Goal: Information Seeking & Learning: Learn about a topic

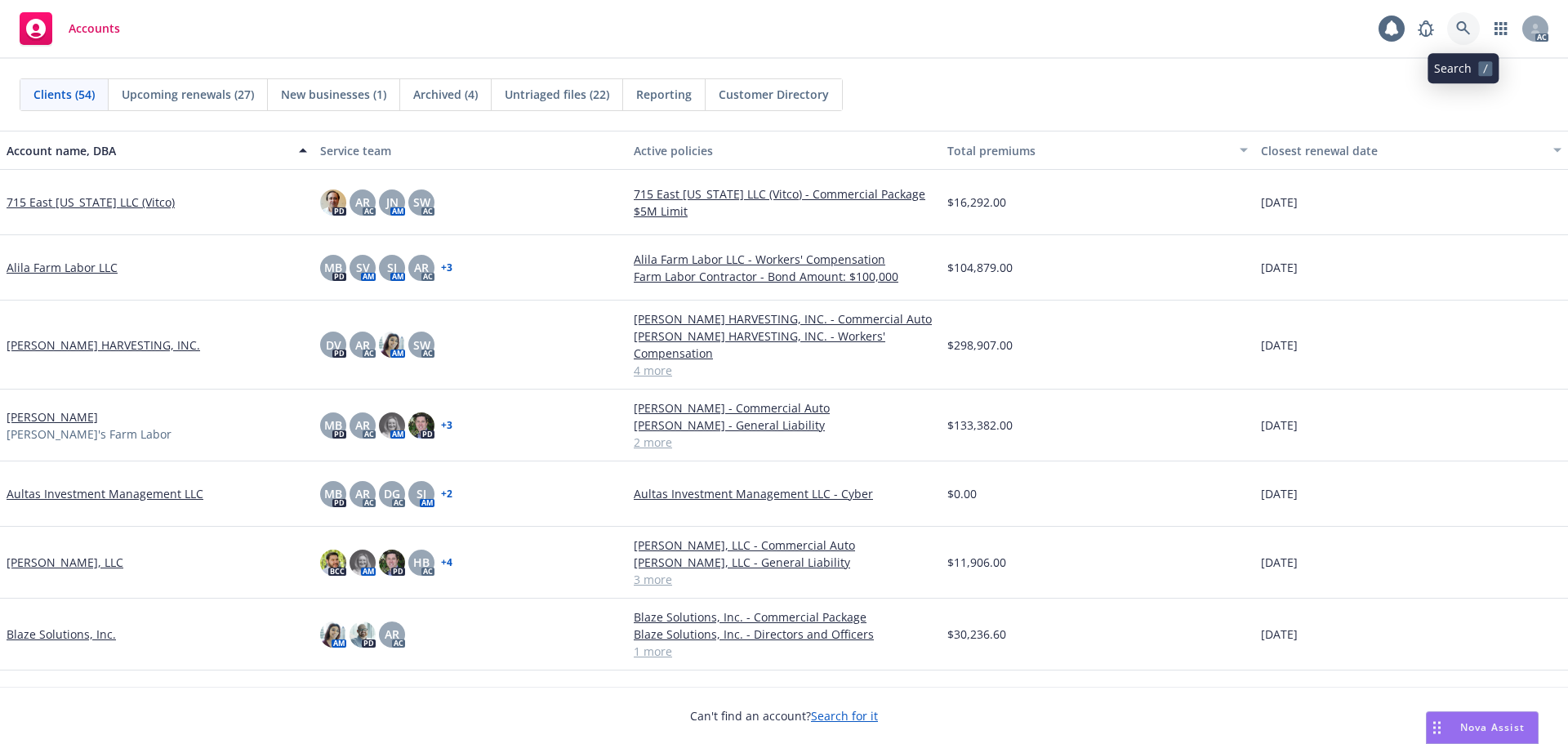
click at [1466, 26] on icon at bounding box center [1463, 28] width 14 height 14
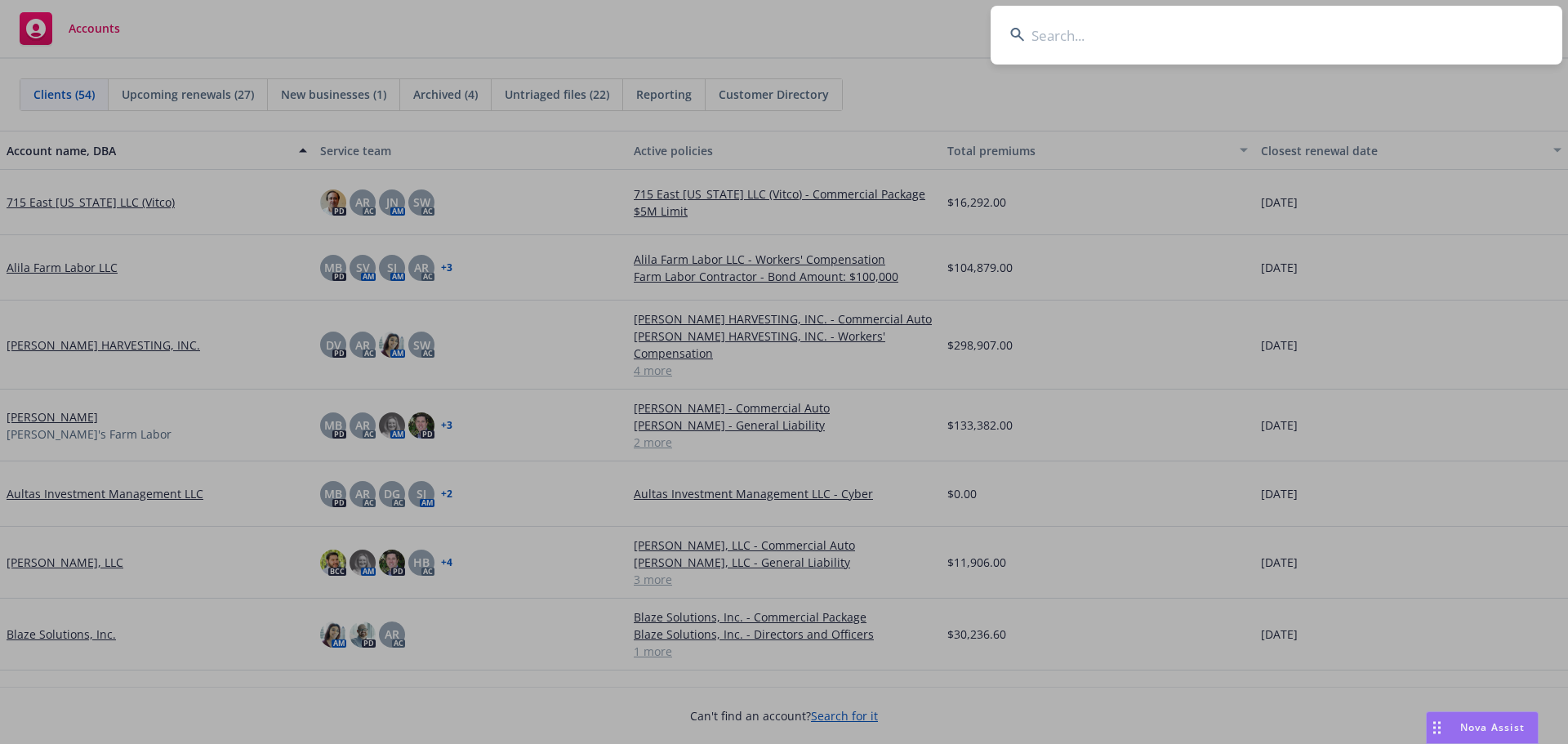
click at [1378, 32] on input at bounding box center [1277, 35] width 571 height 59
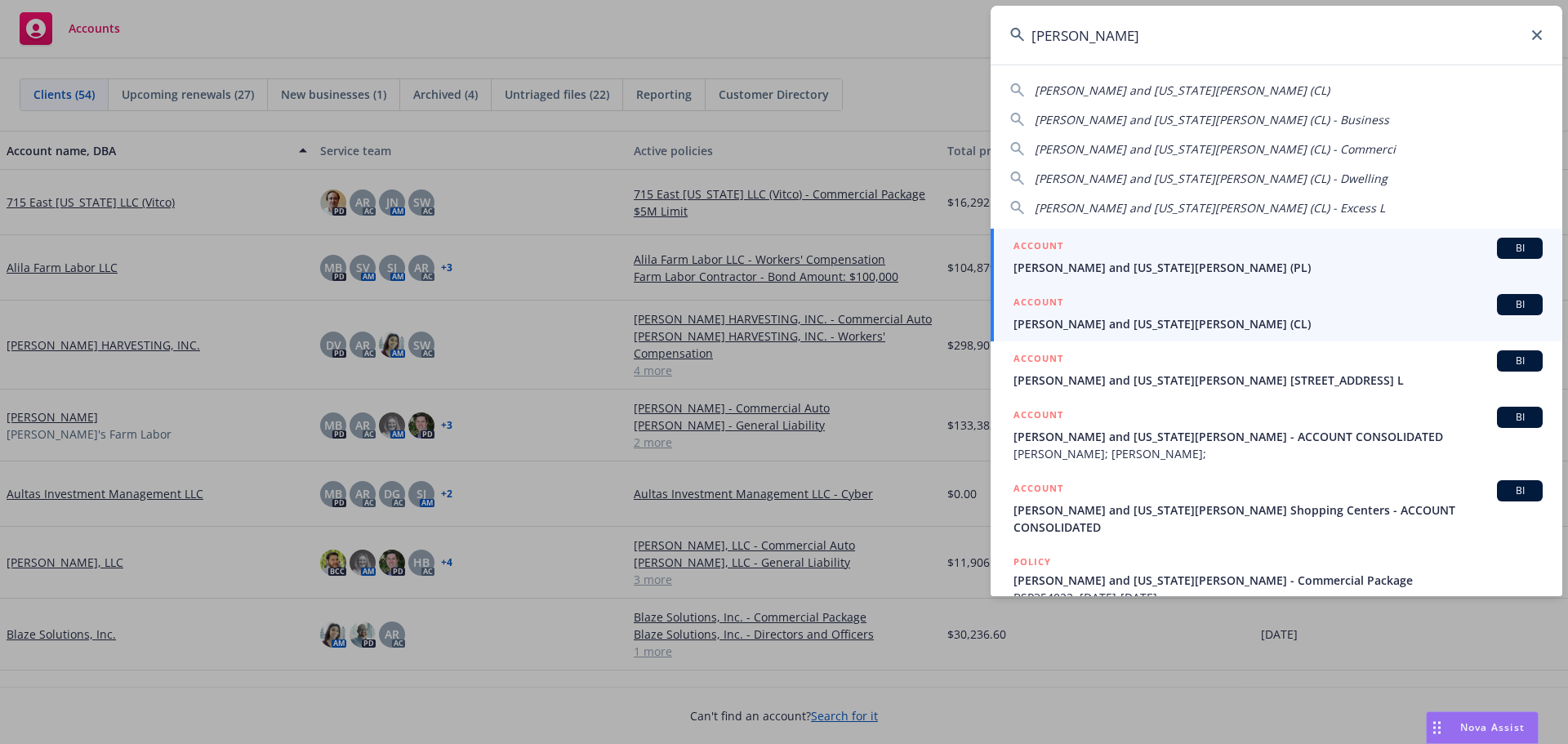
type input "nikiforos"
click at [1137, 314] on div "ACCOUNT BI" at bounding box center [1277, 305] width 529 height 22
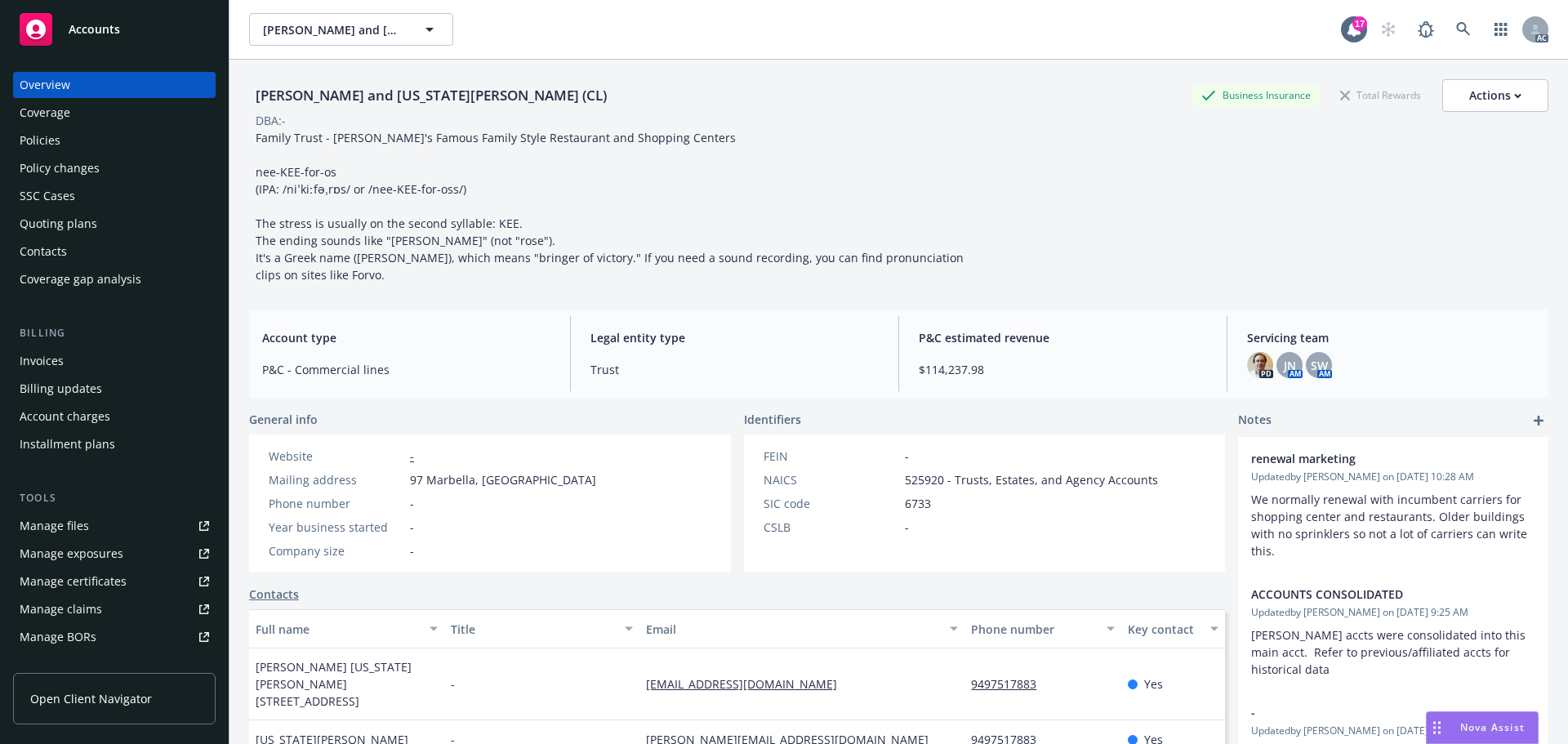
click at [58, 220] on div "Quoting plans" at bounding box center [58, 223] width 77 height 26
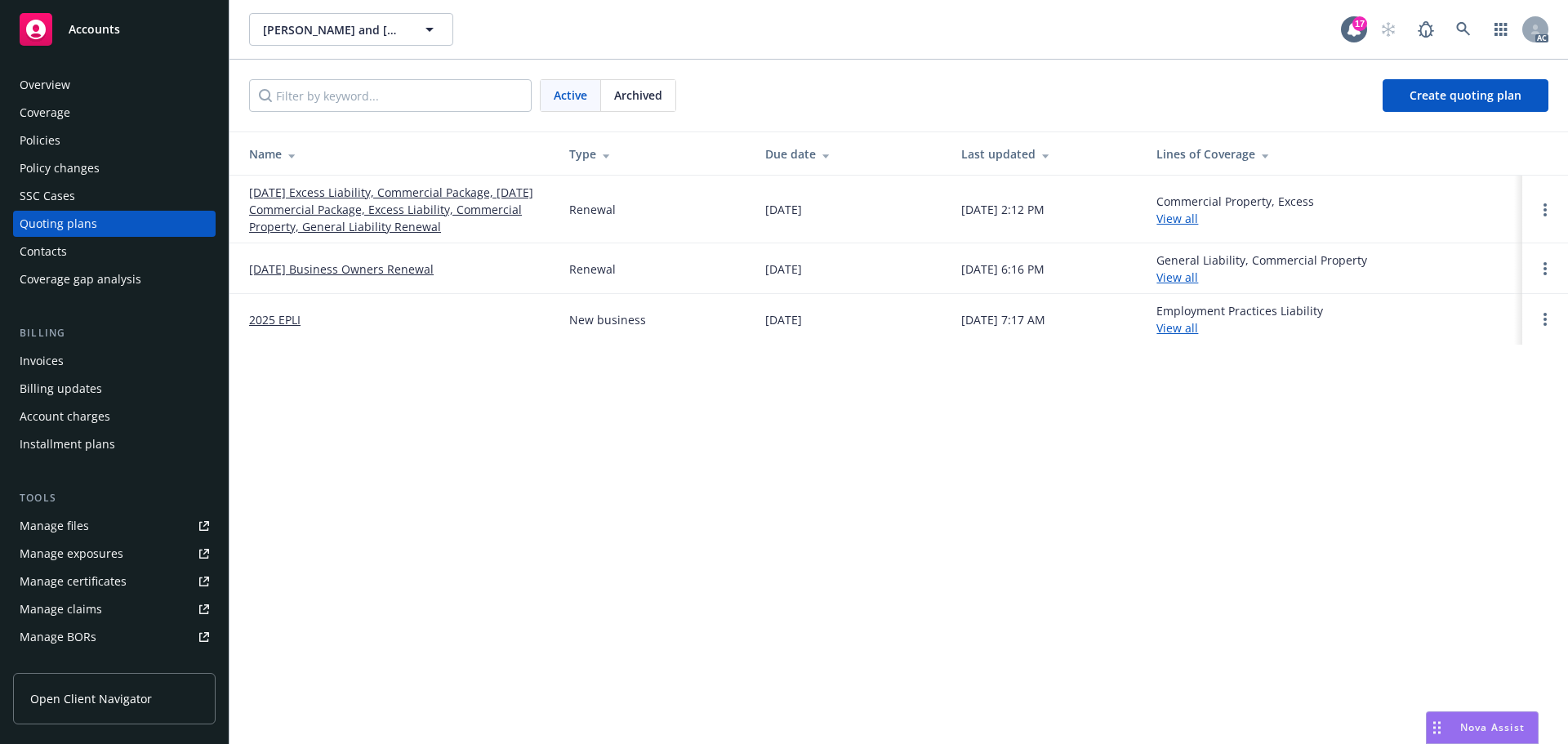
click at [653, 106] on div "Archived" at bounding box center [638, 96] width 74 height 31
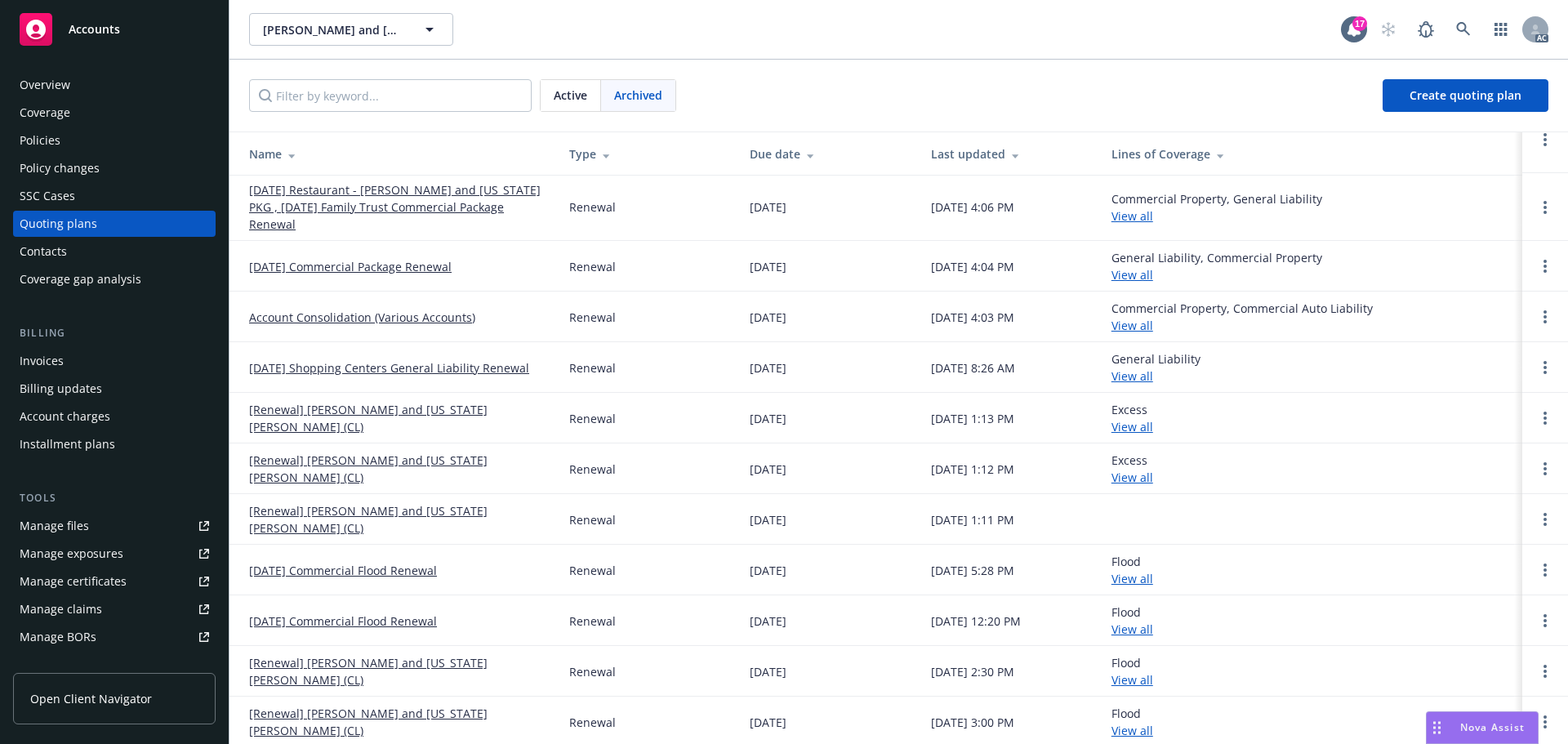
scroll to position [490, 0]
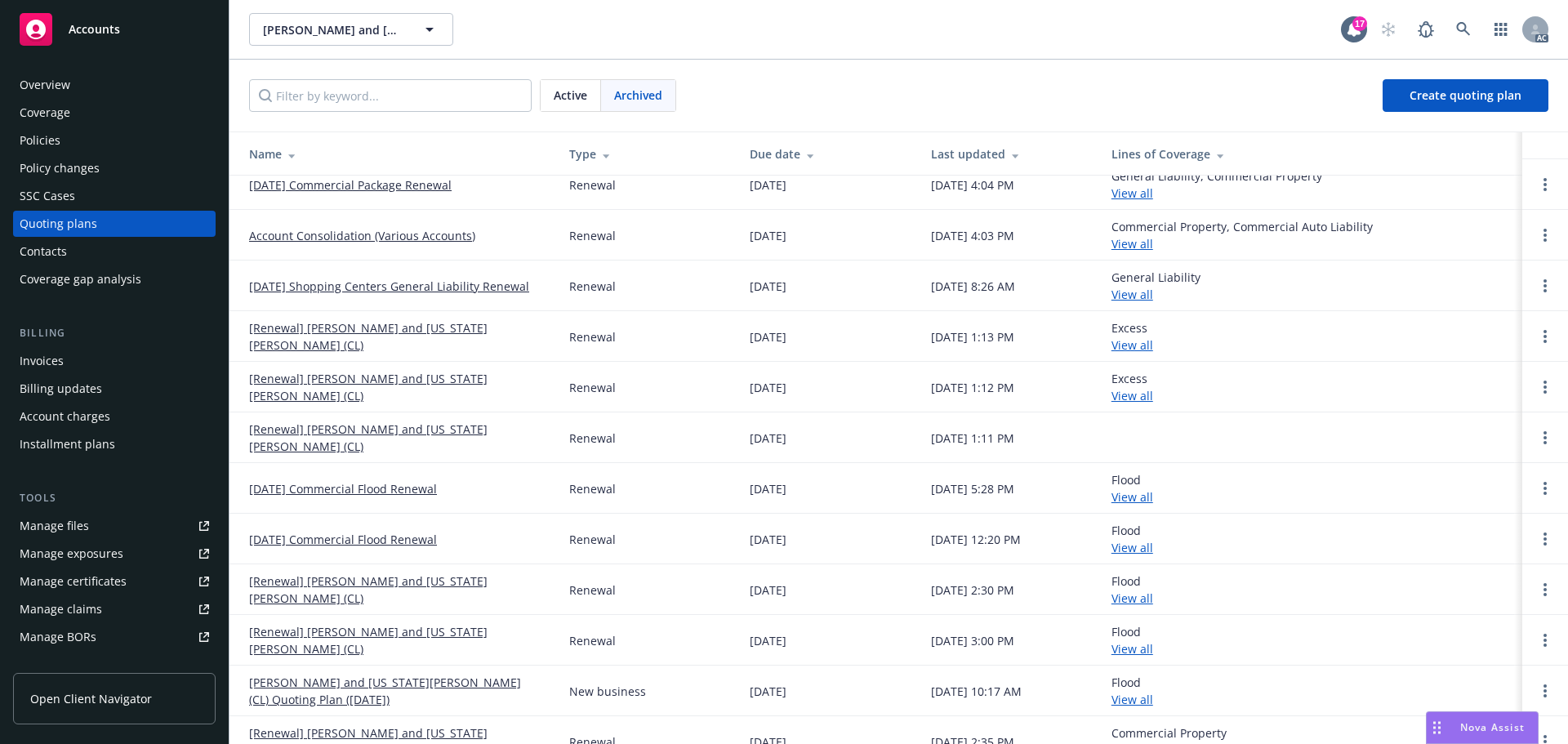
click at [61, 136] on div "Policies" at bounding box center [114, 140] width 190 height 26
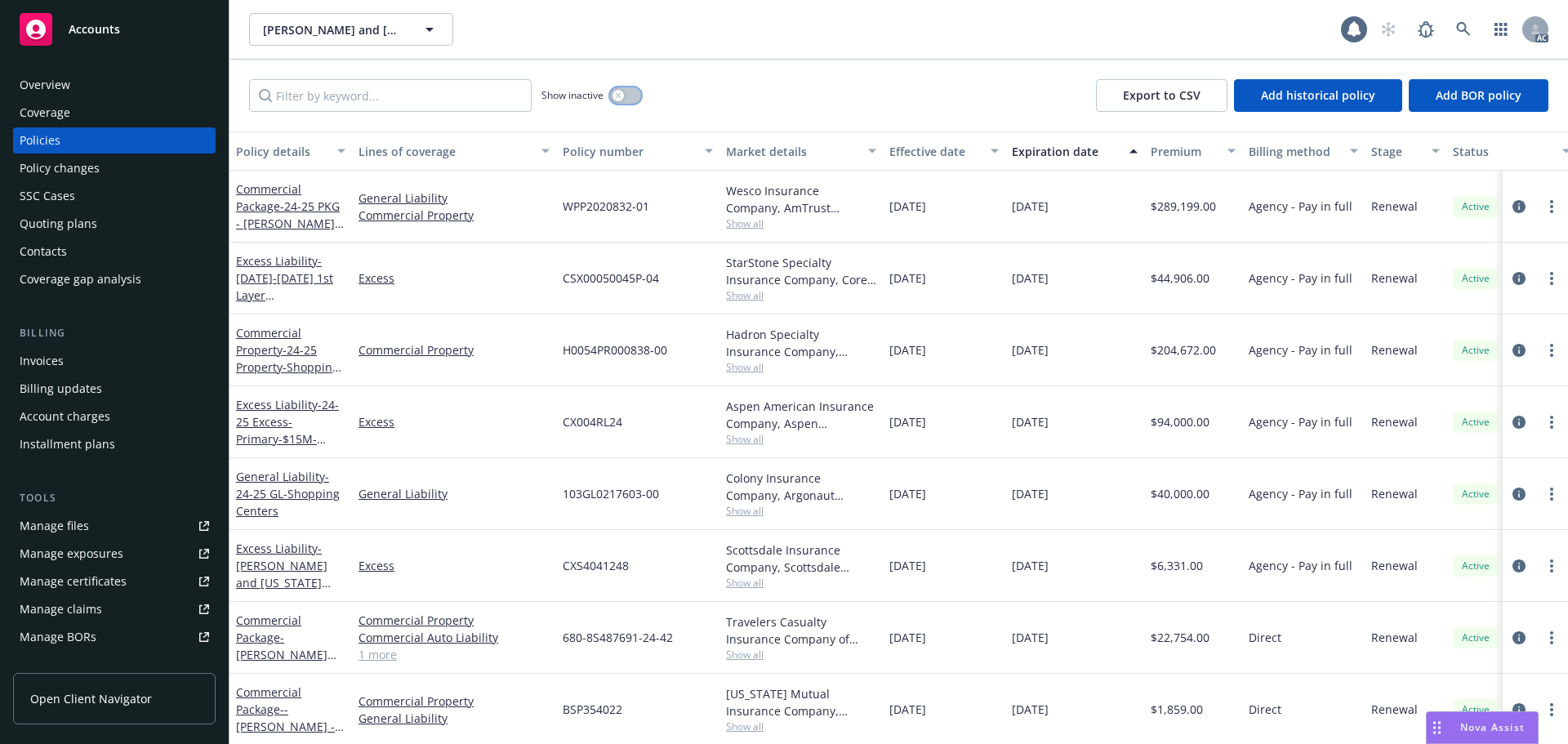
click at [618, 96] on icon "button" at bounding box center [618, 95] width 6 height 6
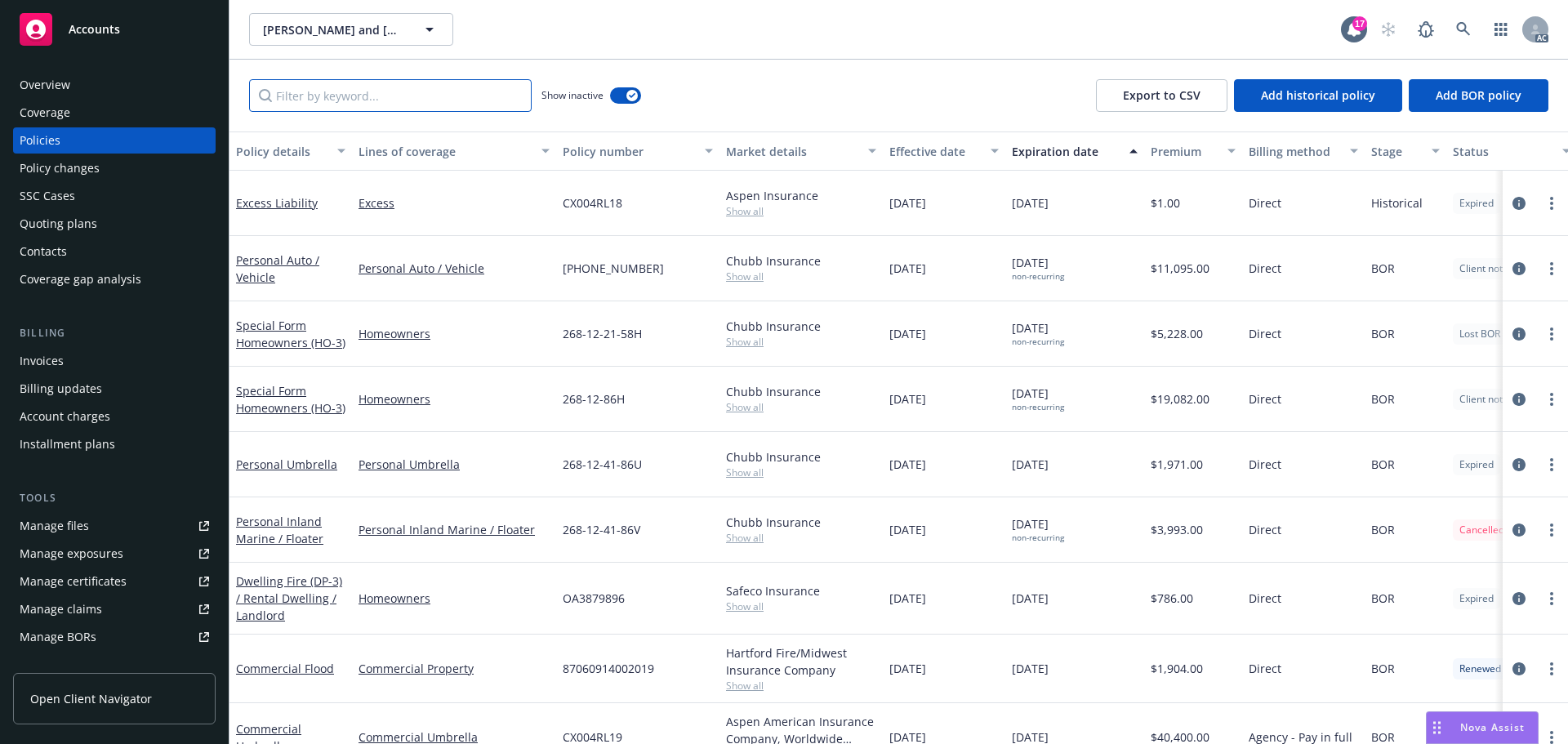
click at [410, 97] on input "Filter by keyword..." at bounding box center [390, 95] width 283 height 32
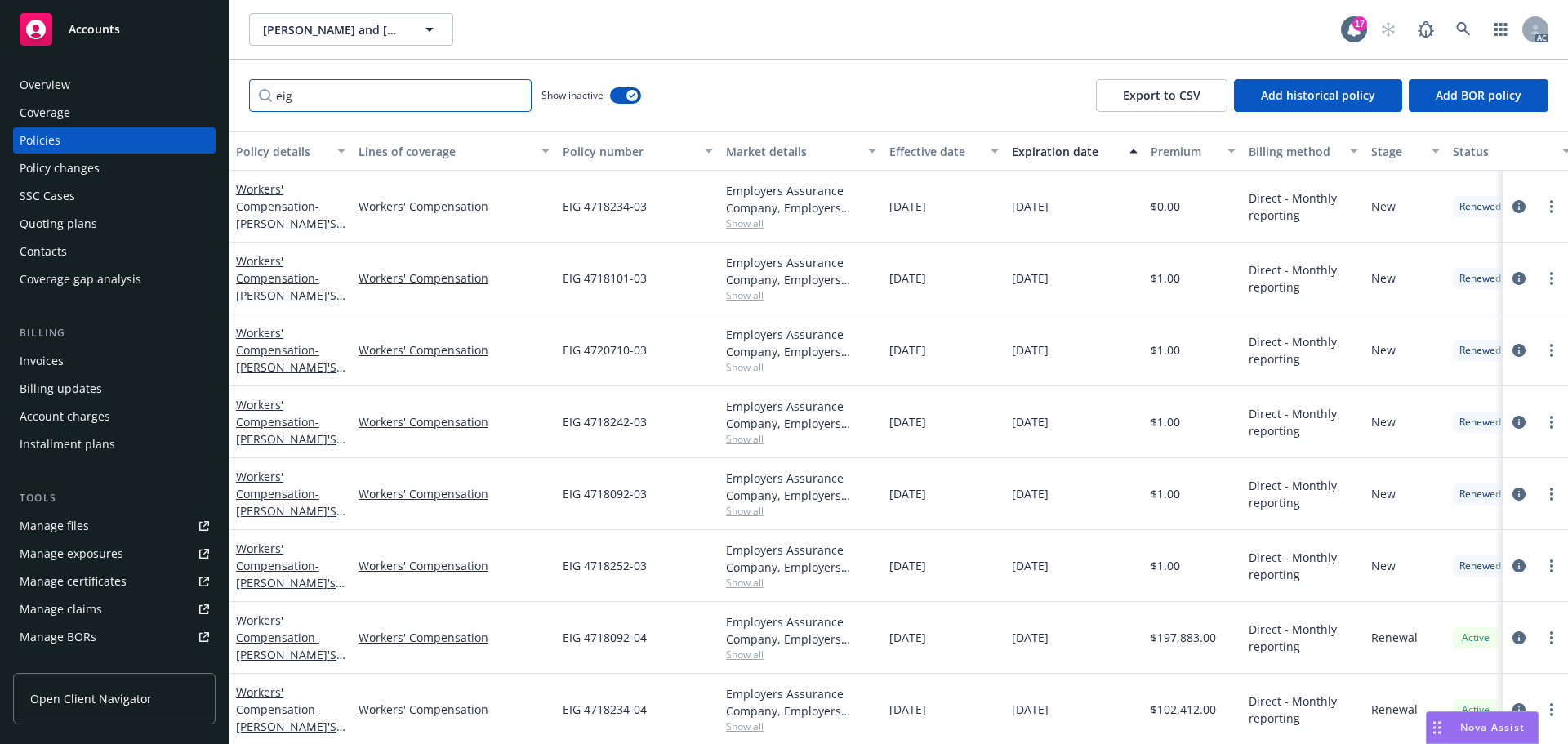
click at [355, 96] on input "eig" at bounding box center [390, 95] width 283 height 32
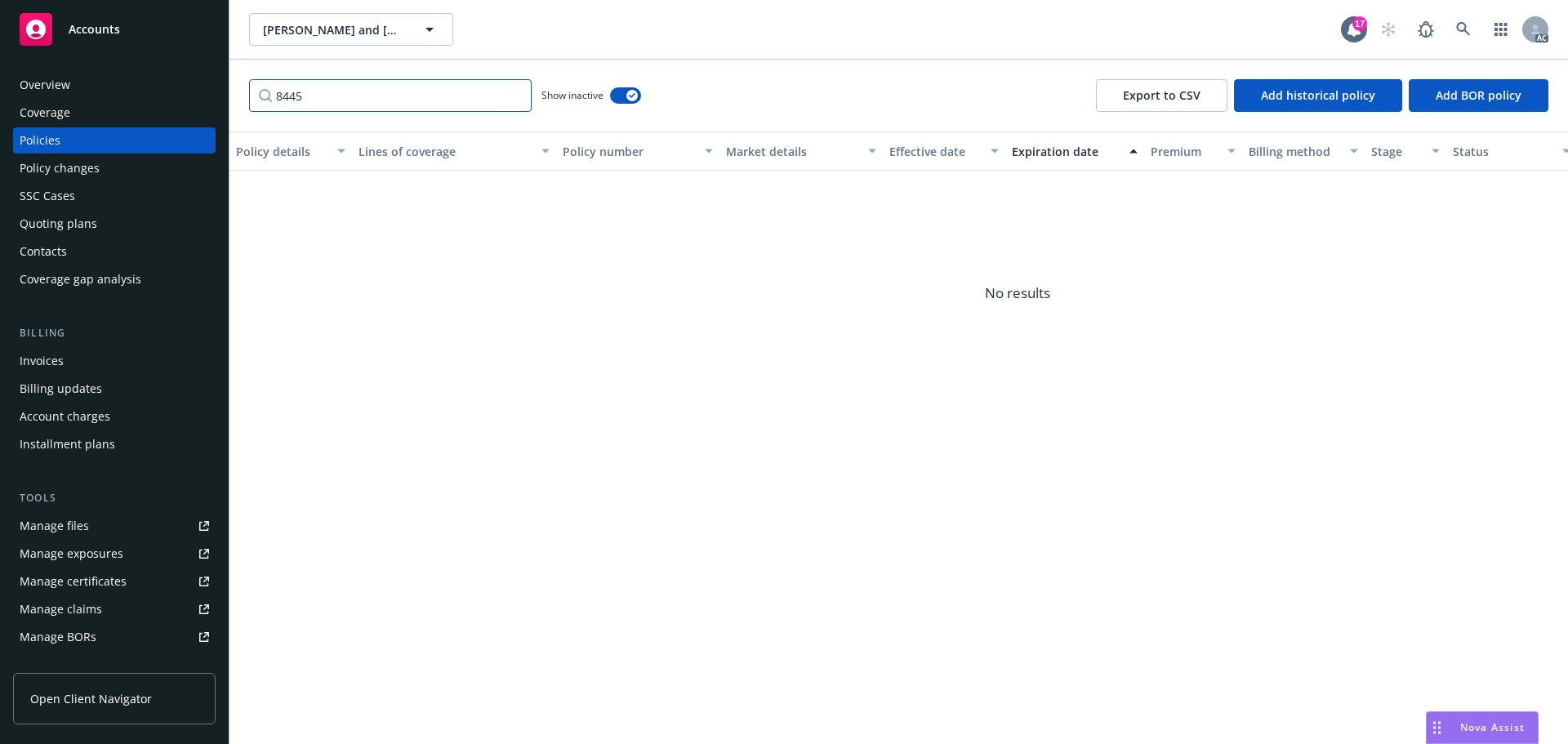
type input "8445"
click at [625, 92] on button "button" at bounding box center [626, 95] width 31 height 17
click at [368, 97] on input "8445" at bounding box center [390, 95] width 283 height 32
click at [112, 89] on div "Overview" at bounding box center [114, 84] width 190 height 26
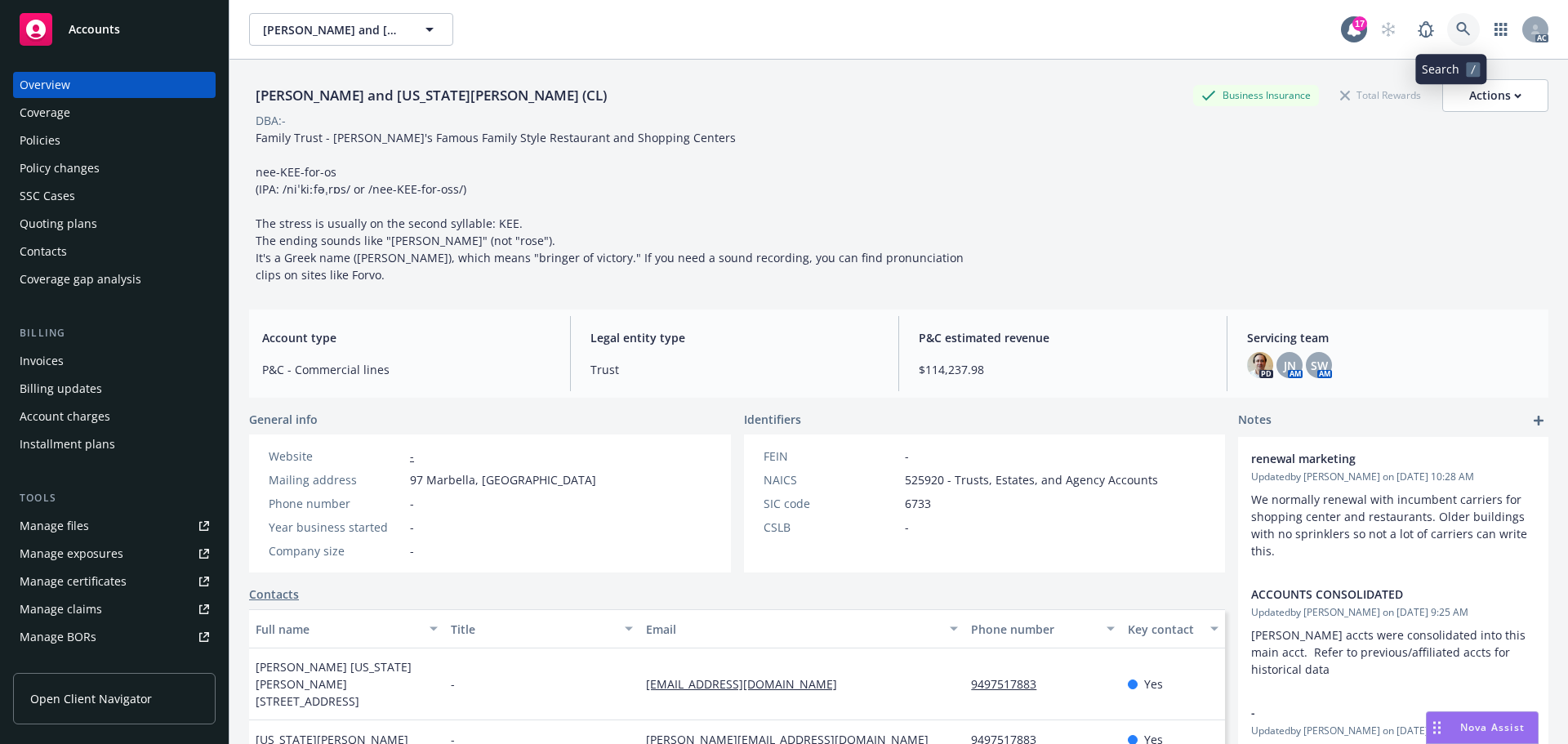
click at [1456, 23] on icon at bounding box center [1463, 29] width 14 height 14
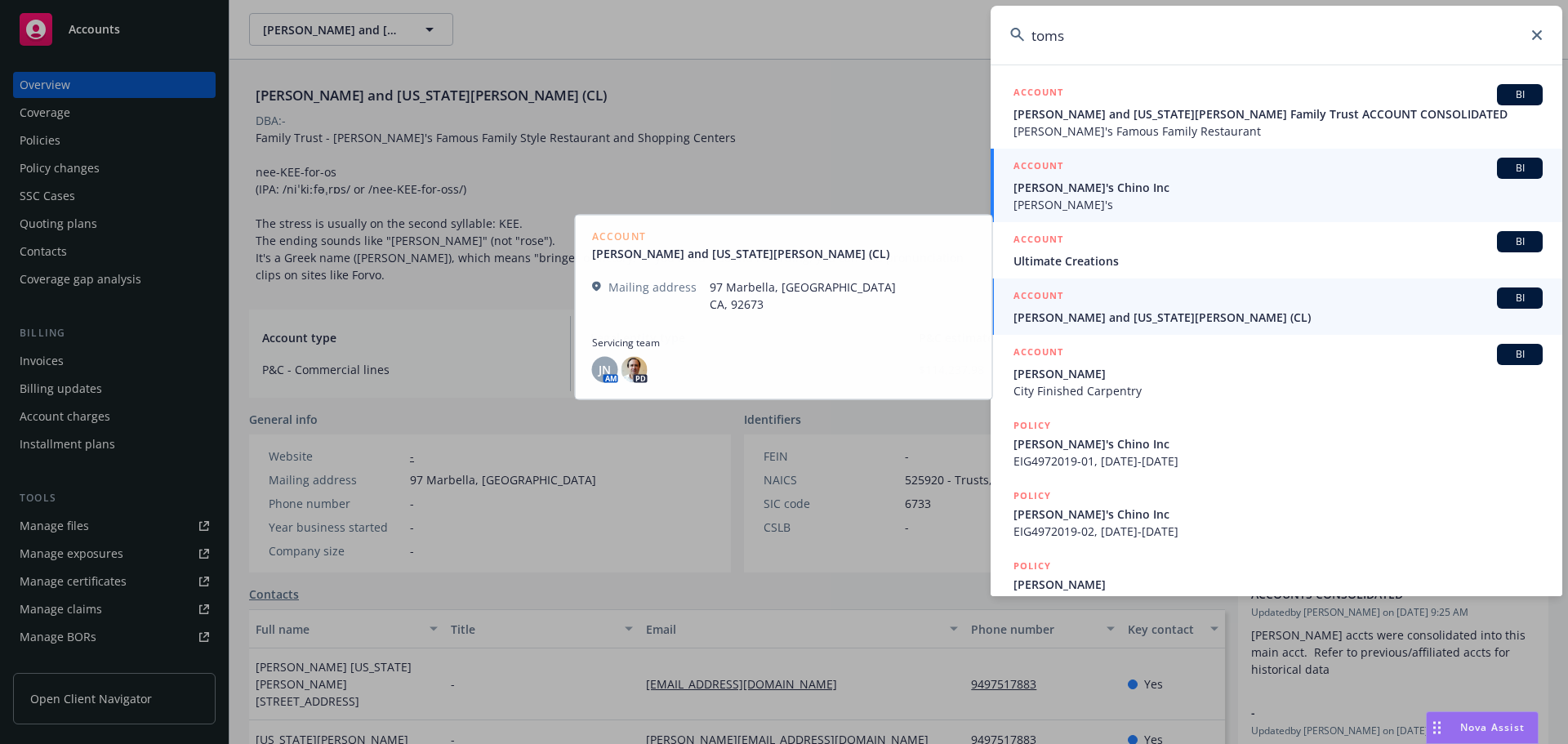
type input "toms"
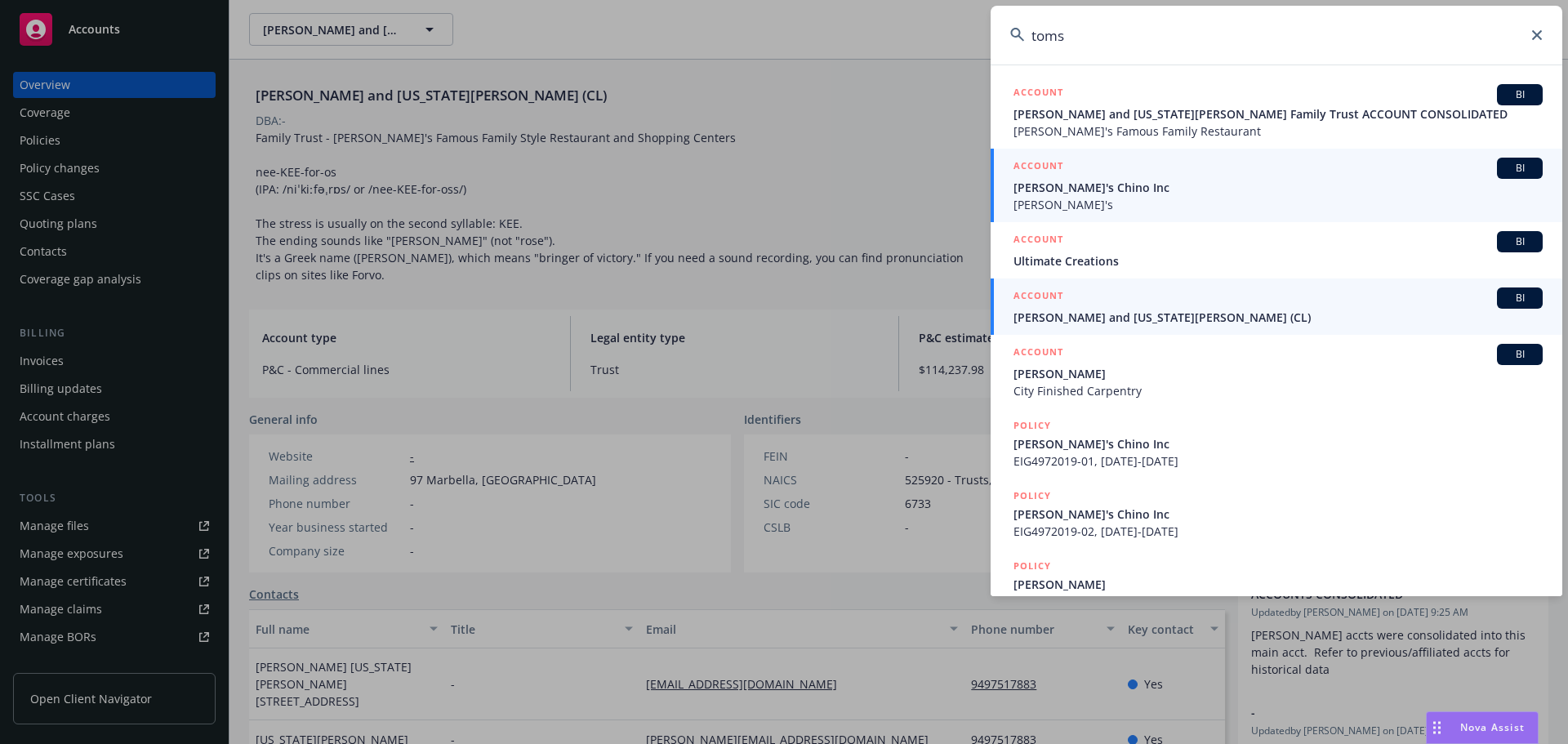
click at [1137, 189] on span "Tom's Chino Inc" at bounding box center [1277, 188] width 529 height 18
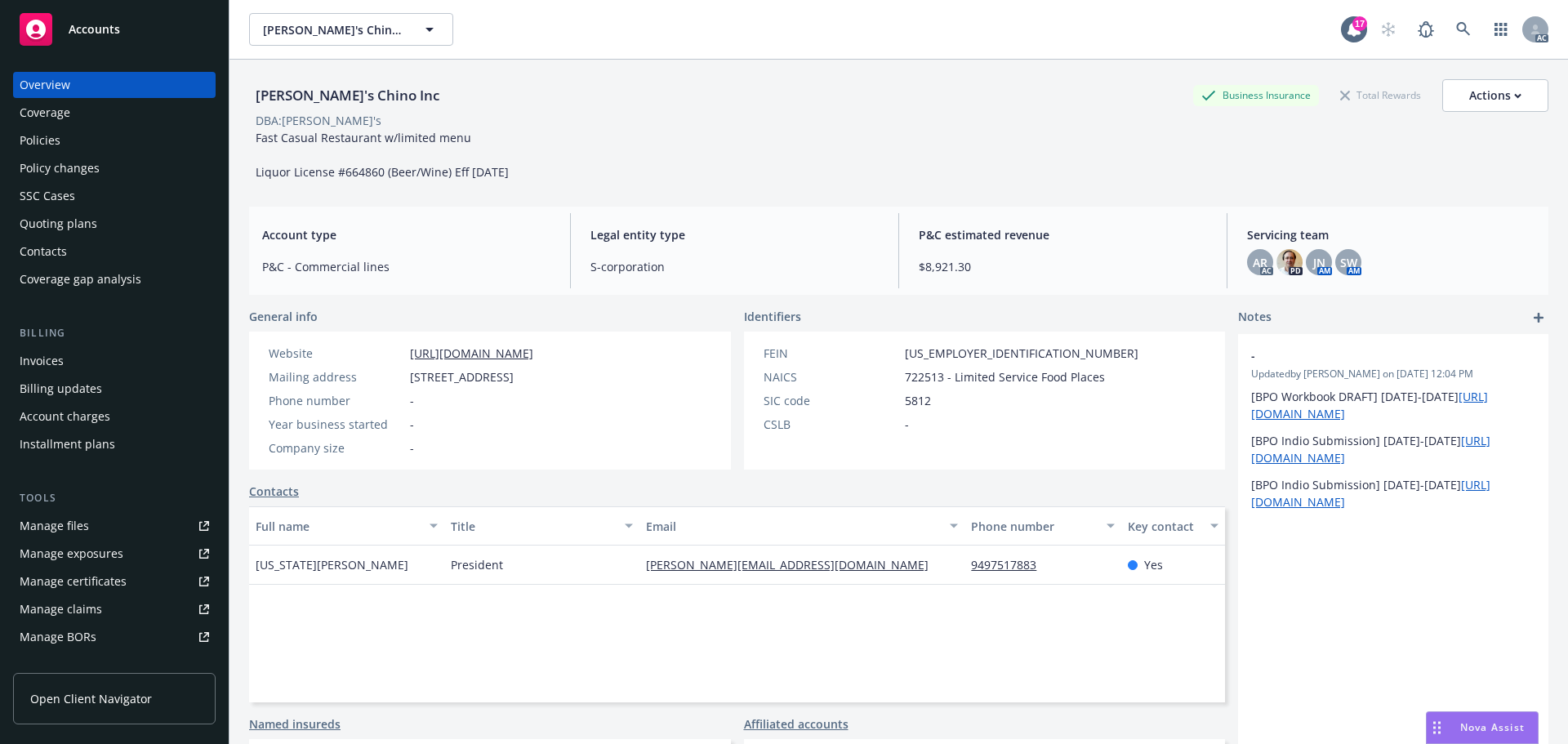
click at [22, 138] on div "Policies" at bounding box center [40, 140] width 41 height 26
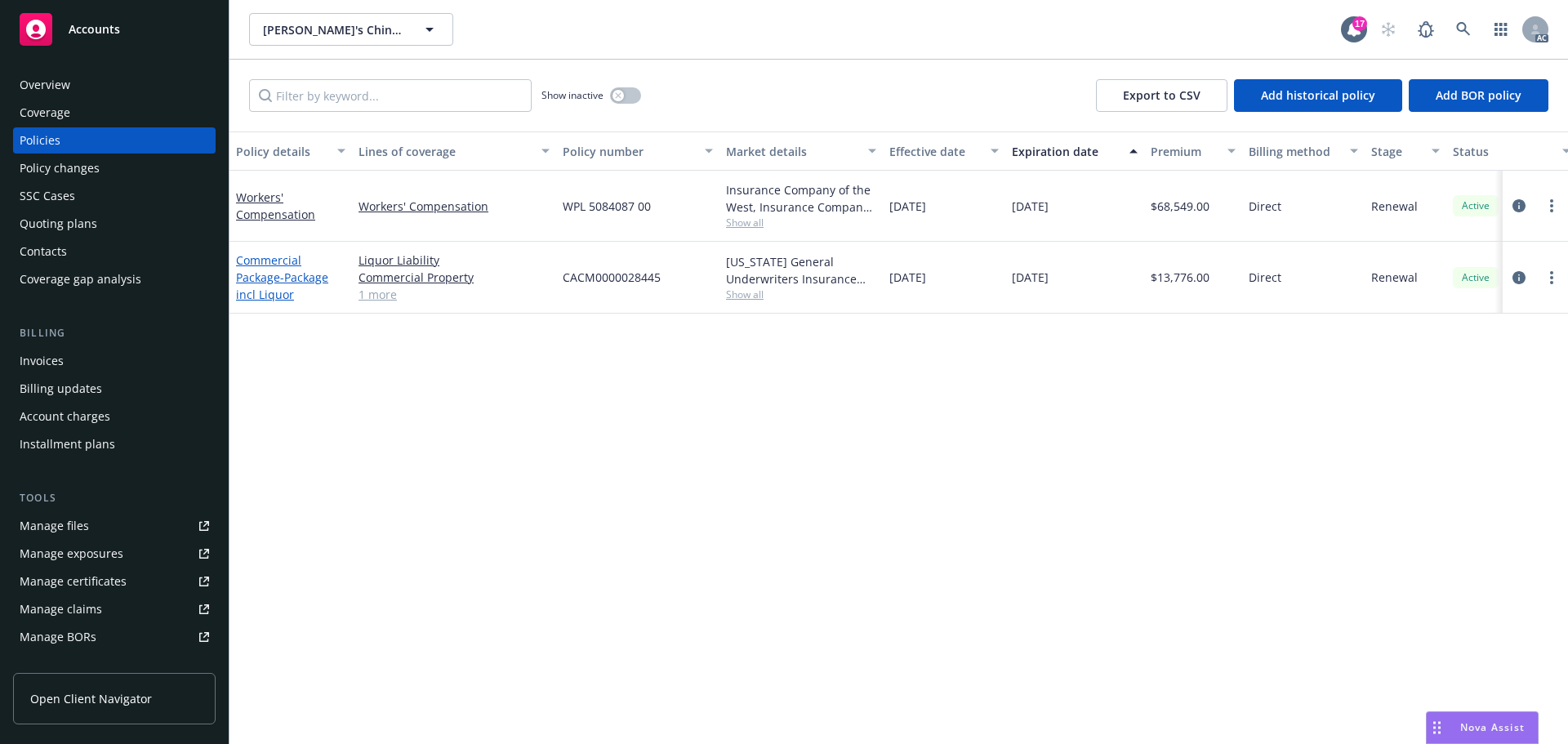
click at [280, 266] on link "Commercial Package - Package incl Liquor" at bounding box center [282, 277] width 92 height 50
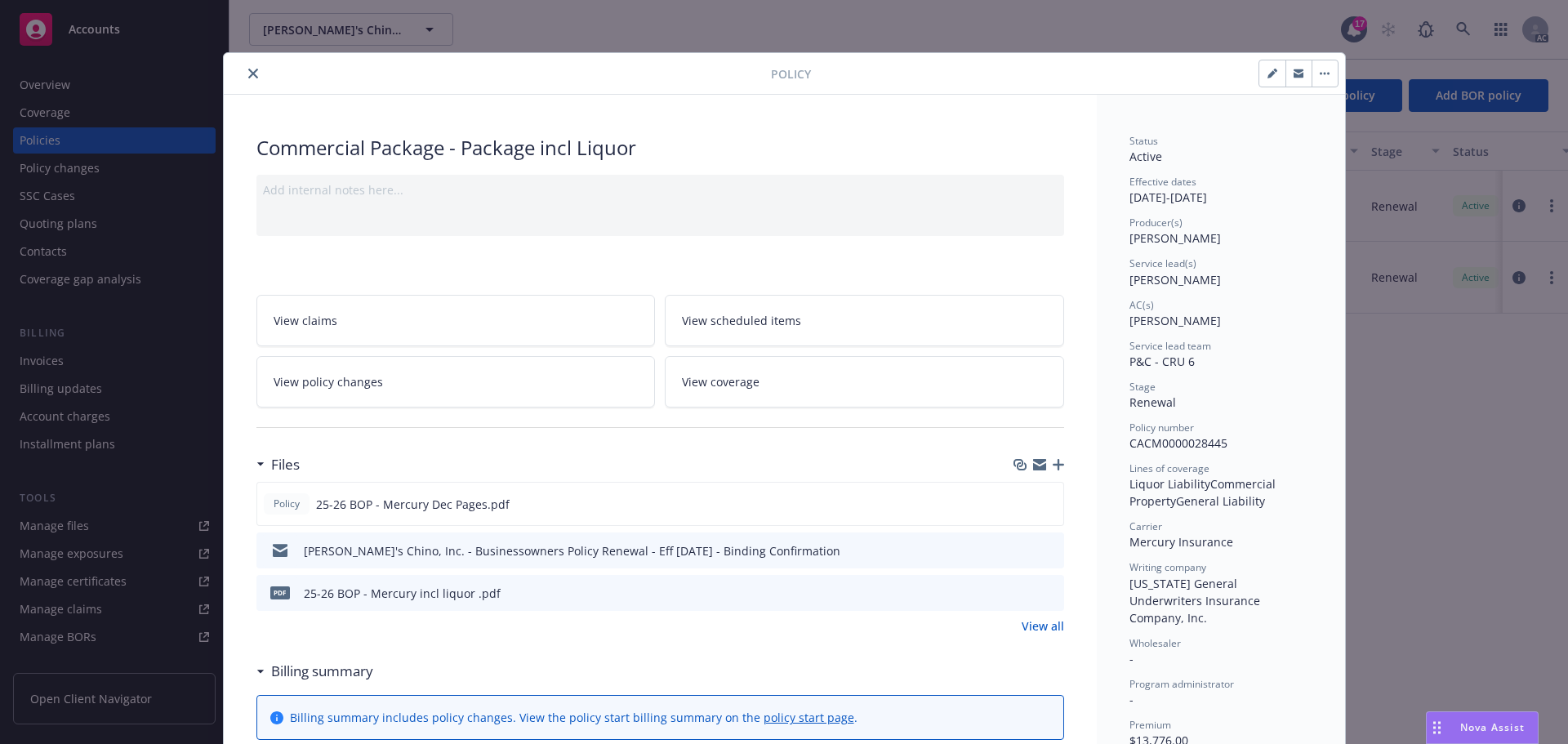
click at [1046, 547] on icon "preview file" at bounding box center [1048, 549] width 15 height 12
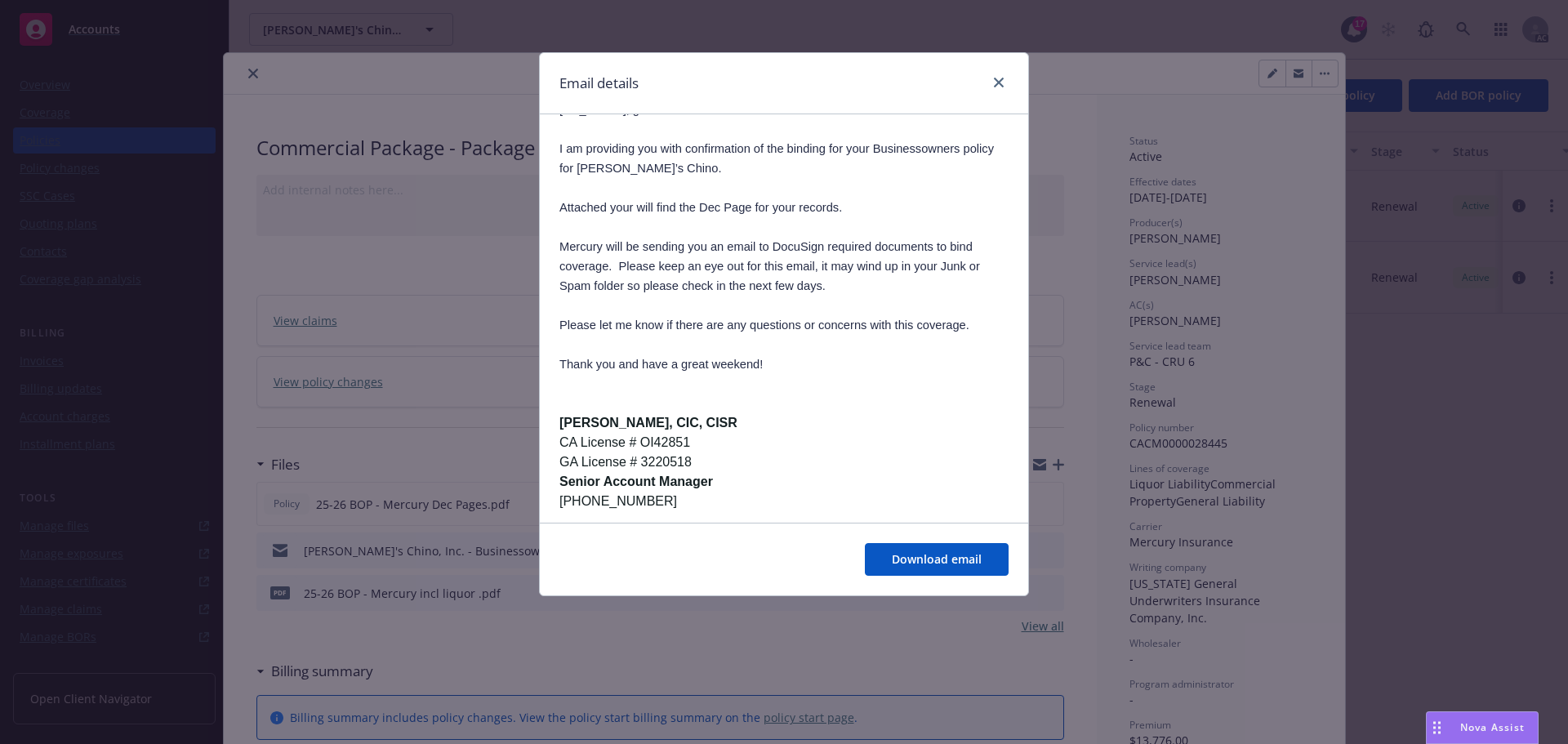
scroll to position [163, 0]
click at [438, 359] on div "Email details Tom's Chino, Inc. - Businessowners Policy Renewal - Eff 6/25/2025…" at bounding box center [784, 372] width 1568 height 744
click at [1004, 87] on link "close" at bounding box center [999, 82] width 20 height 20
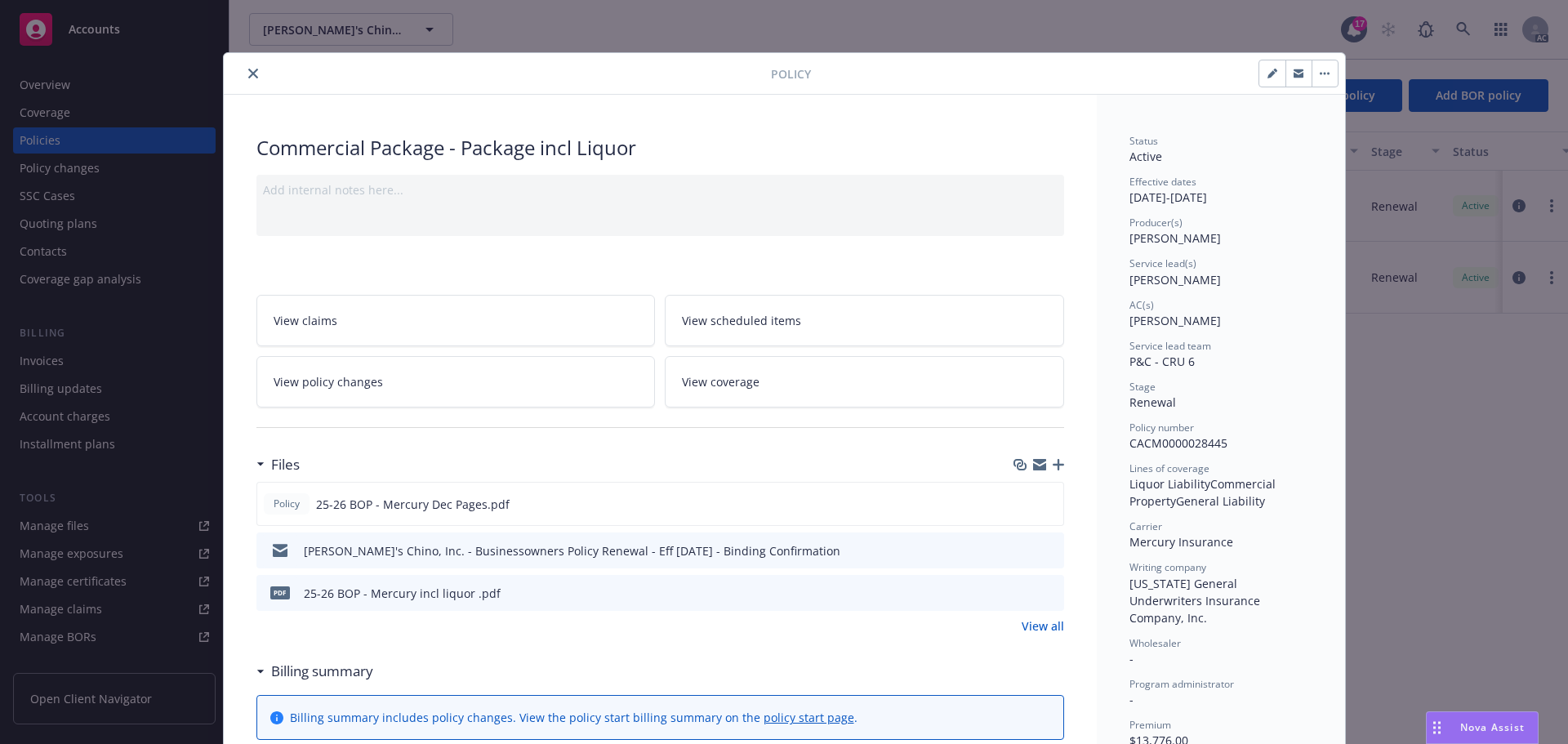
click at [1022, 624] on link "View all" at bounding box center [1042, 626] width 42 height 18
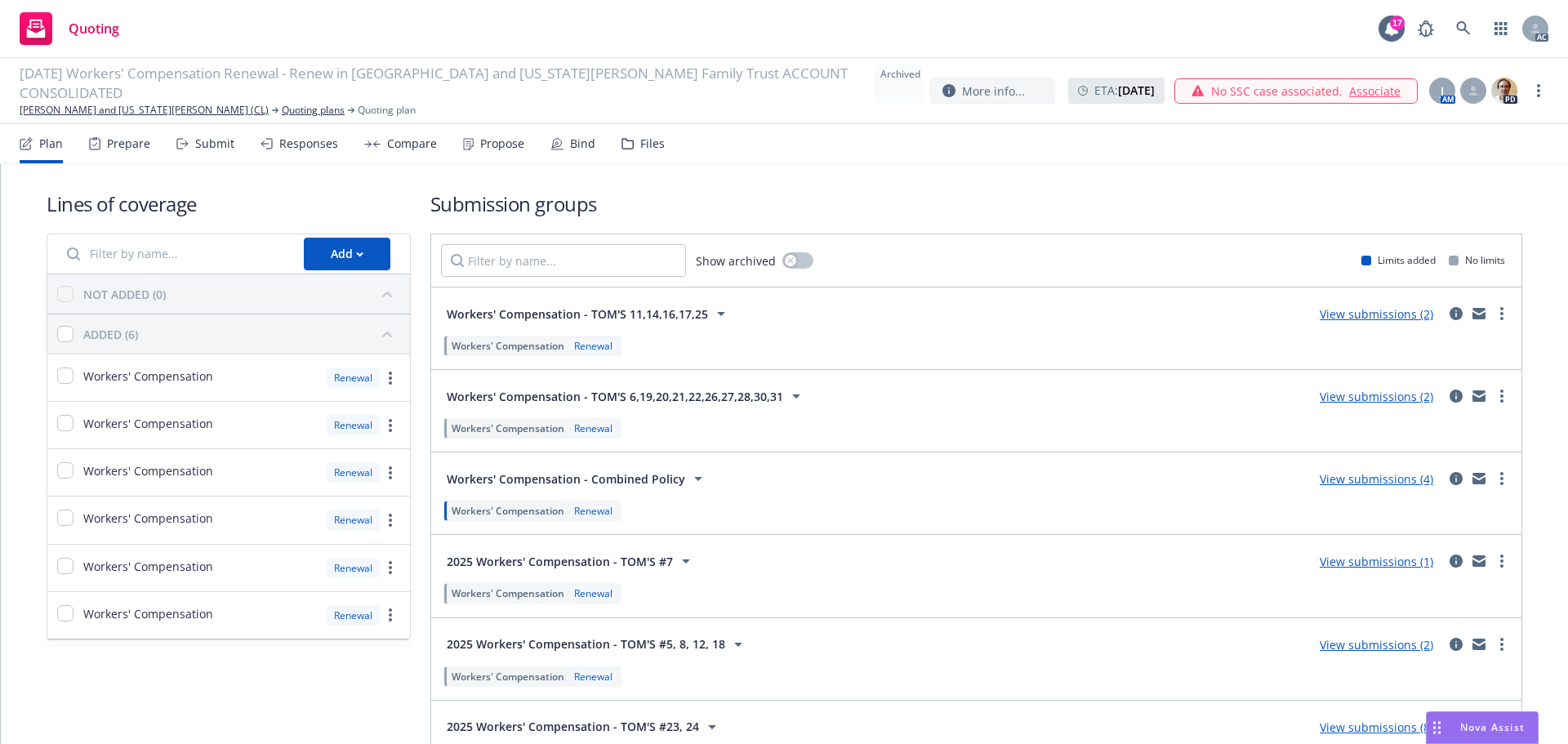
click at [655, 151] on div "Files" at bounding box center [652, 143] width 24 height 13
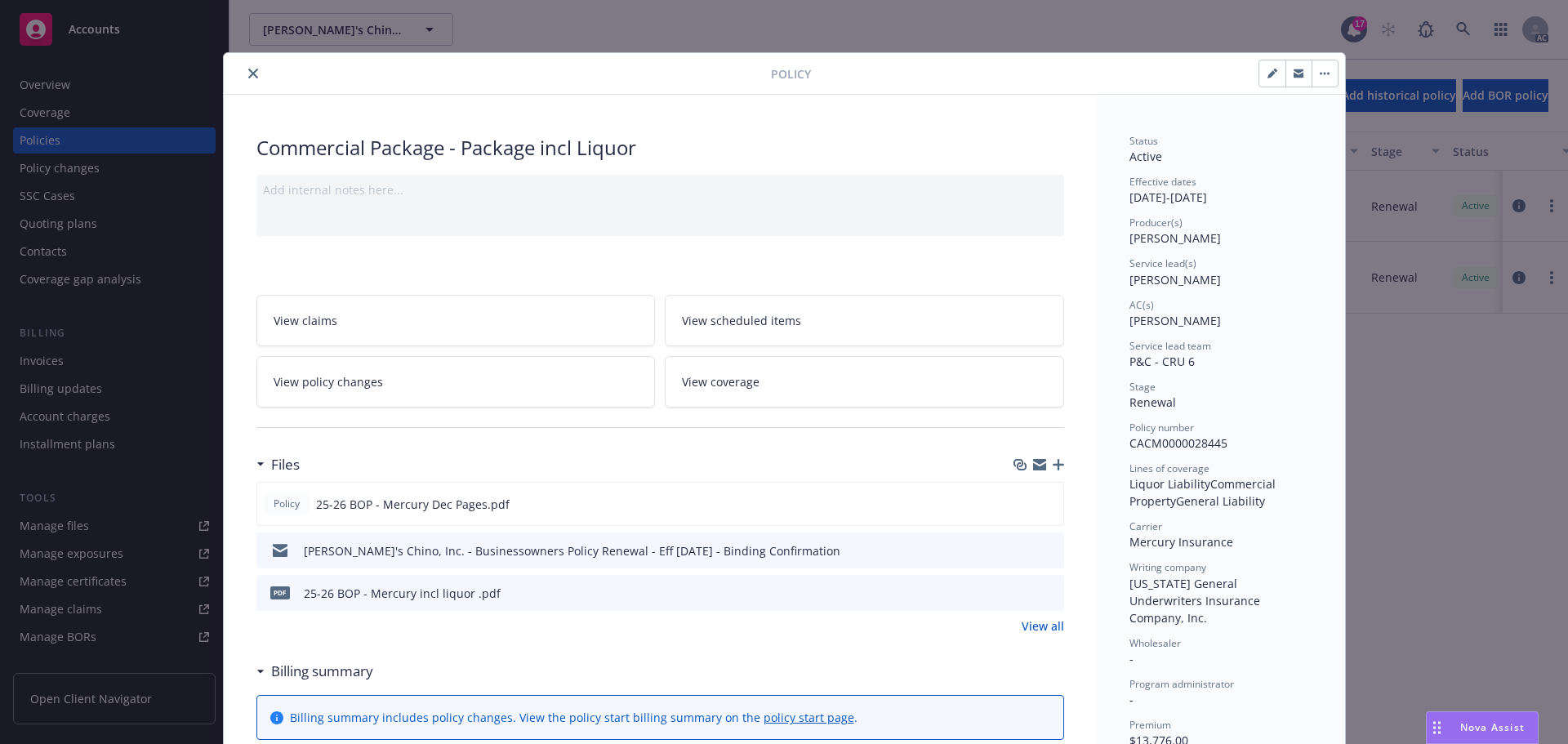
click at [249, 70] on icon "close" at bounding box center [253, 73] width 10 height 10
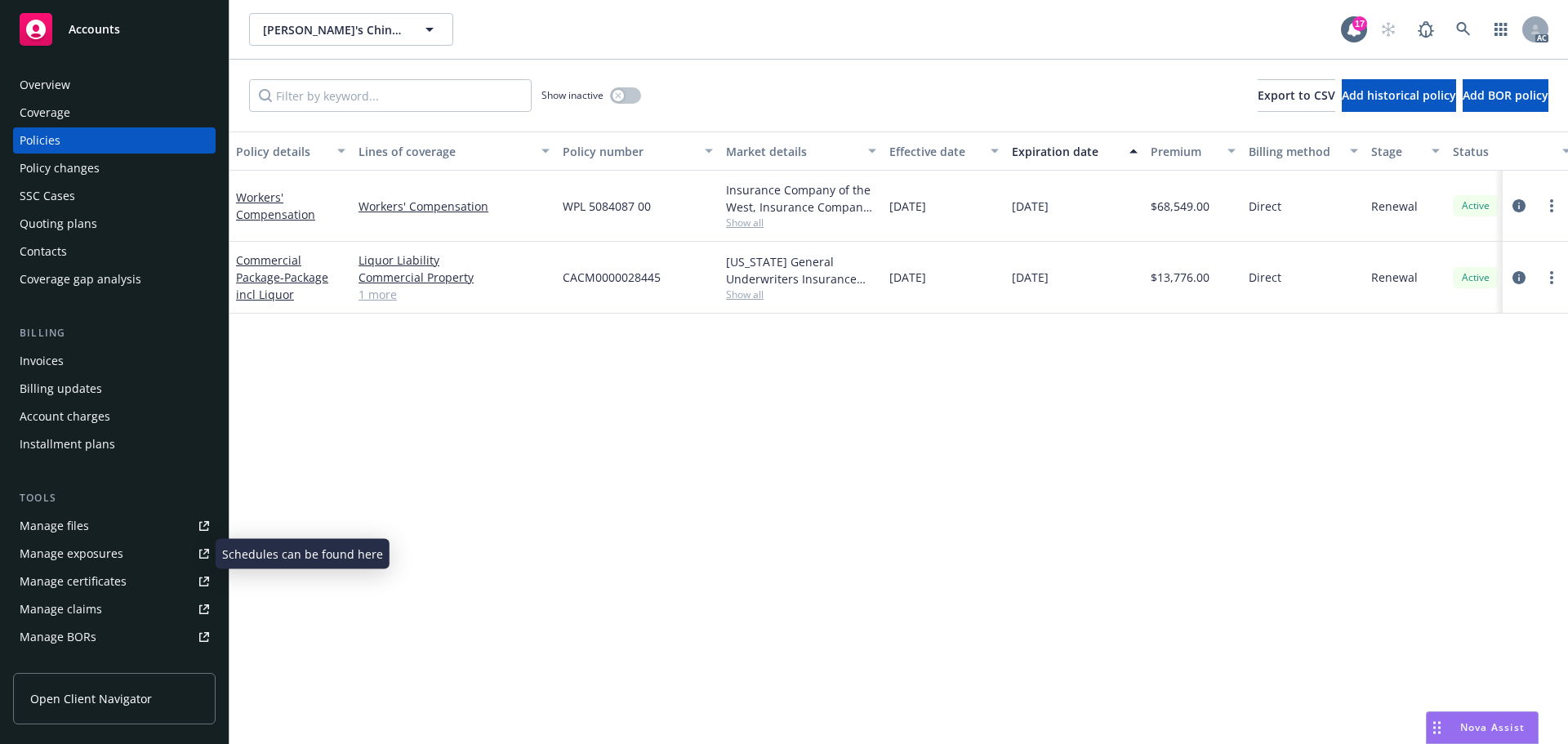
click at [143, 541] on link "Manage exposures" at bounding box center [113, 553] width 202 height 26
click at [270, 291] on span "- Package incl Liquor" at bounding box center [282, 285] width 92 height 32
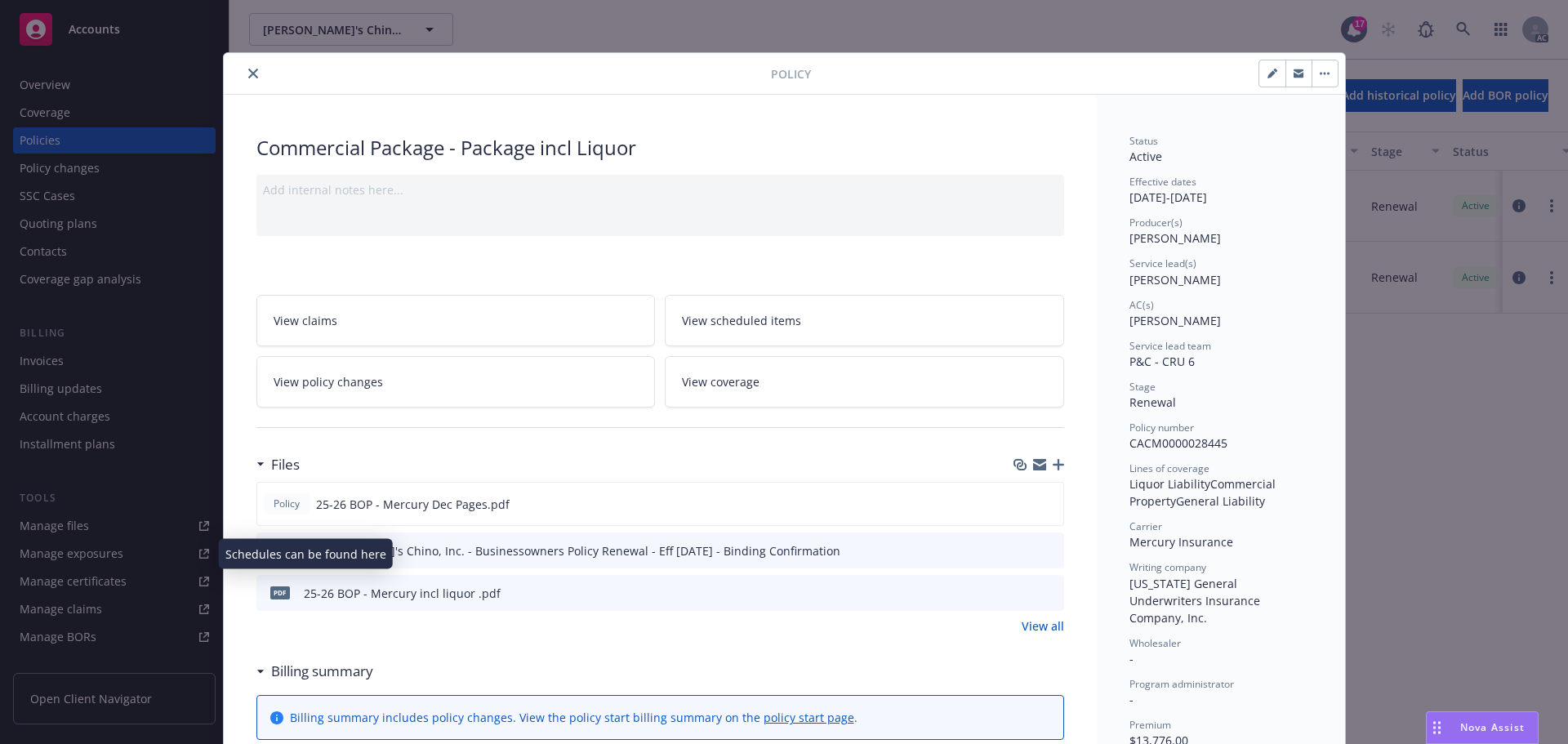
scroll to position [49, 0]
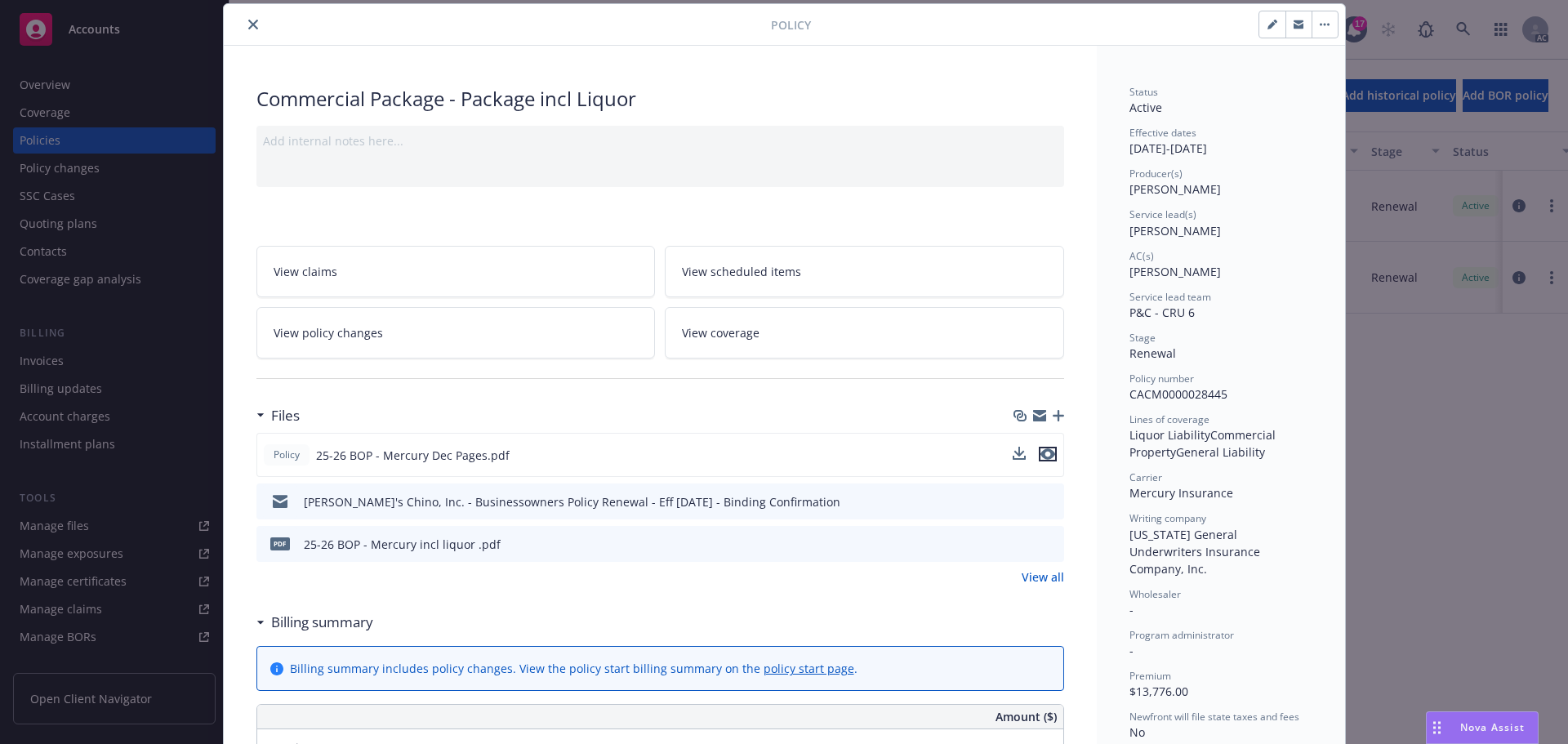
click at [1045, 453] on icon "preview file" at bounding box center [1048, 454] width 15 height 12
click at [248, 27] on icon "close" at bounding box center [253, 24] width 10 height 10
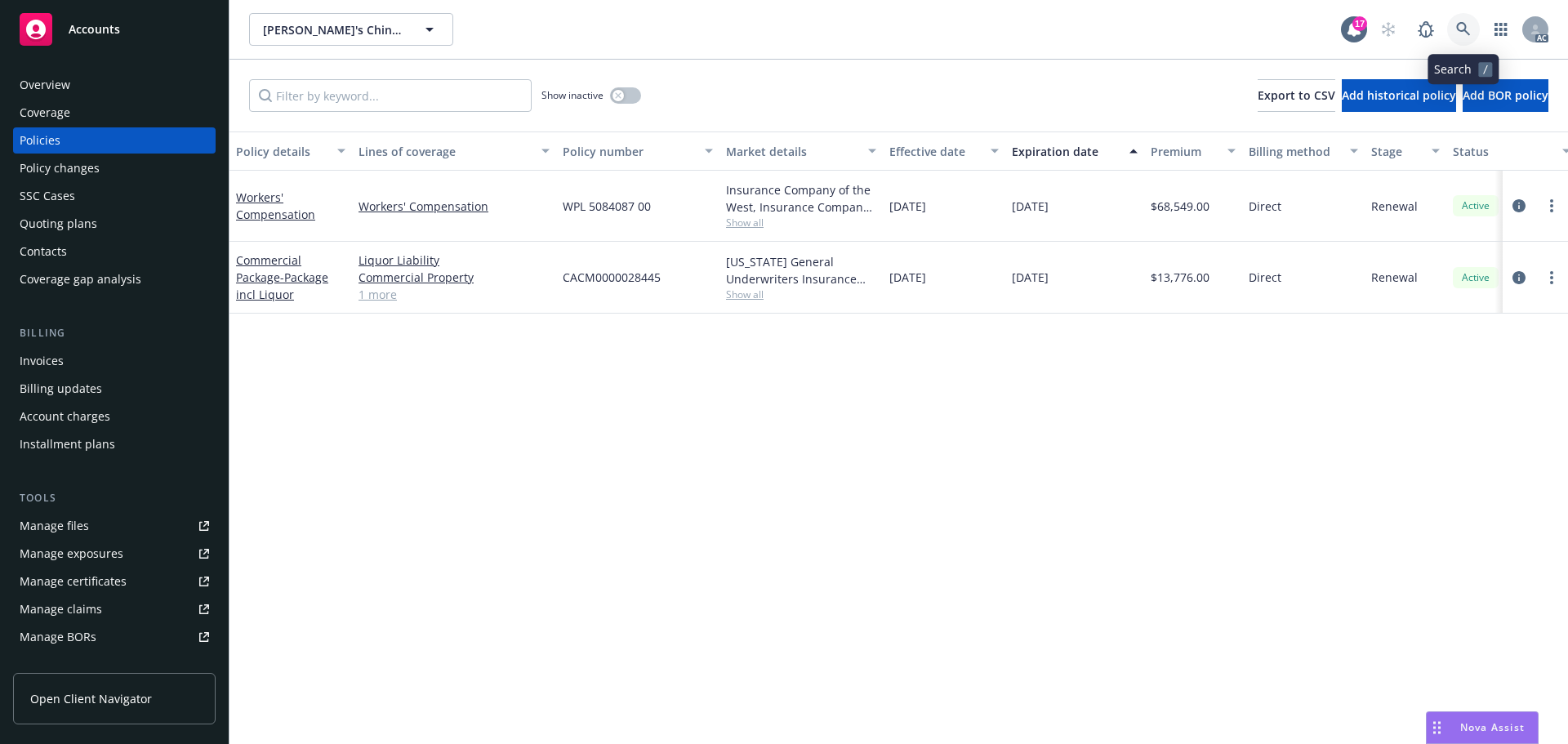
click at [1459, 24] on icon at bounding box center [1463, 29] width 15 height 15
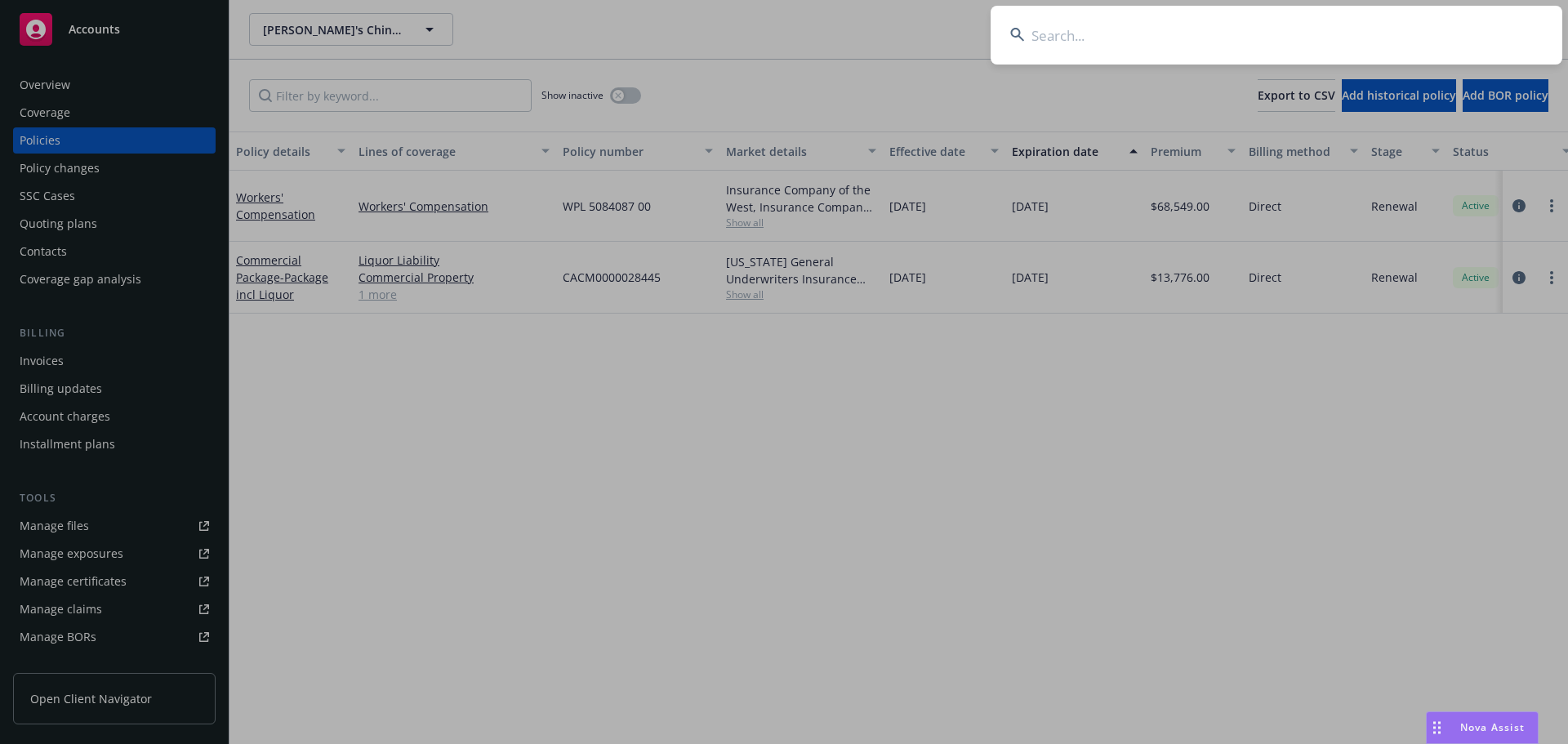
click at [1160, 36] on input at bounding box center [1277, 35] width 571 height 59
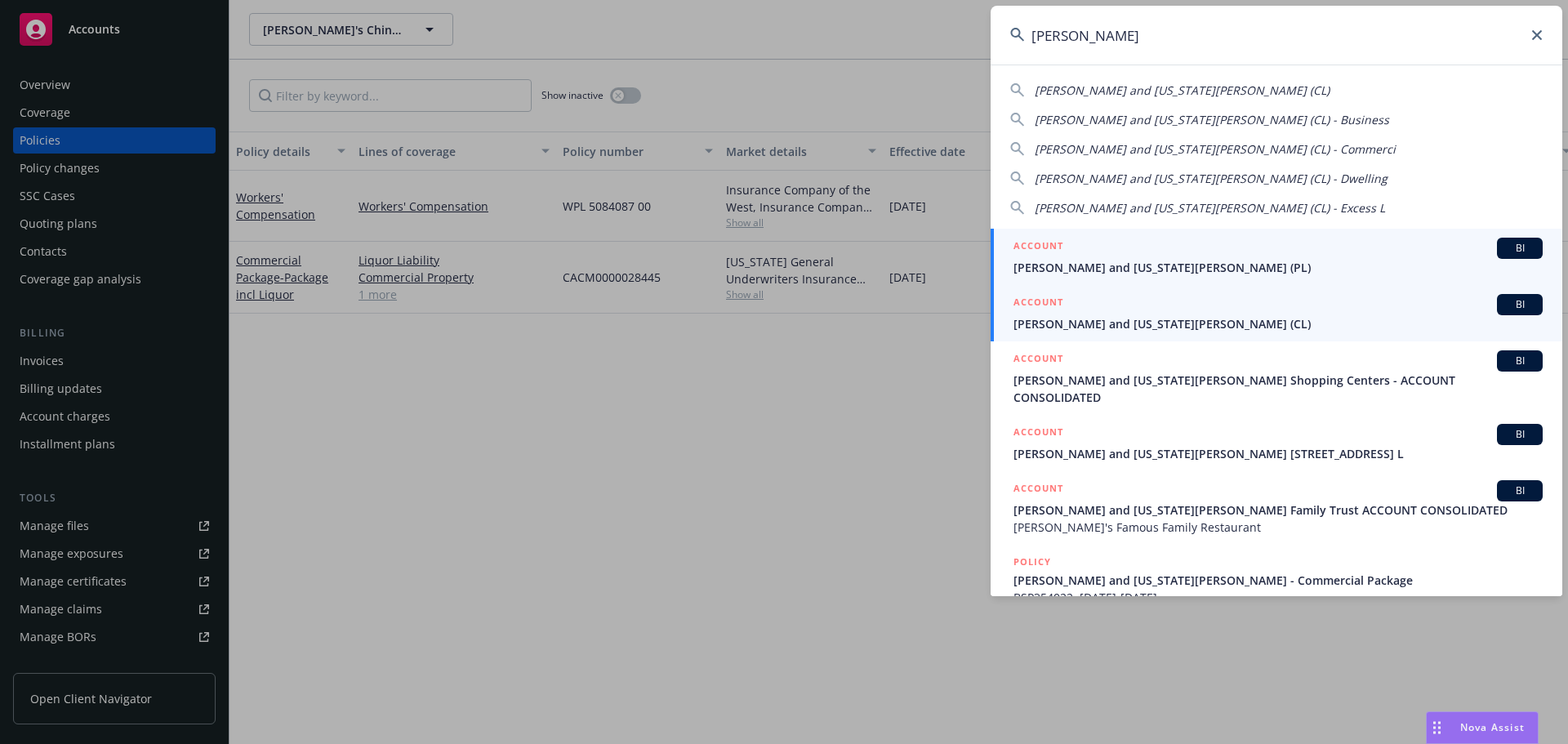
type input "nikiforos"
click at [1074, 312] on div "ACCOUNT BI" at bounding box center [1277, 305] width 529 height 22
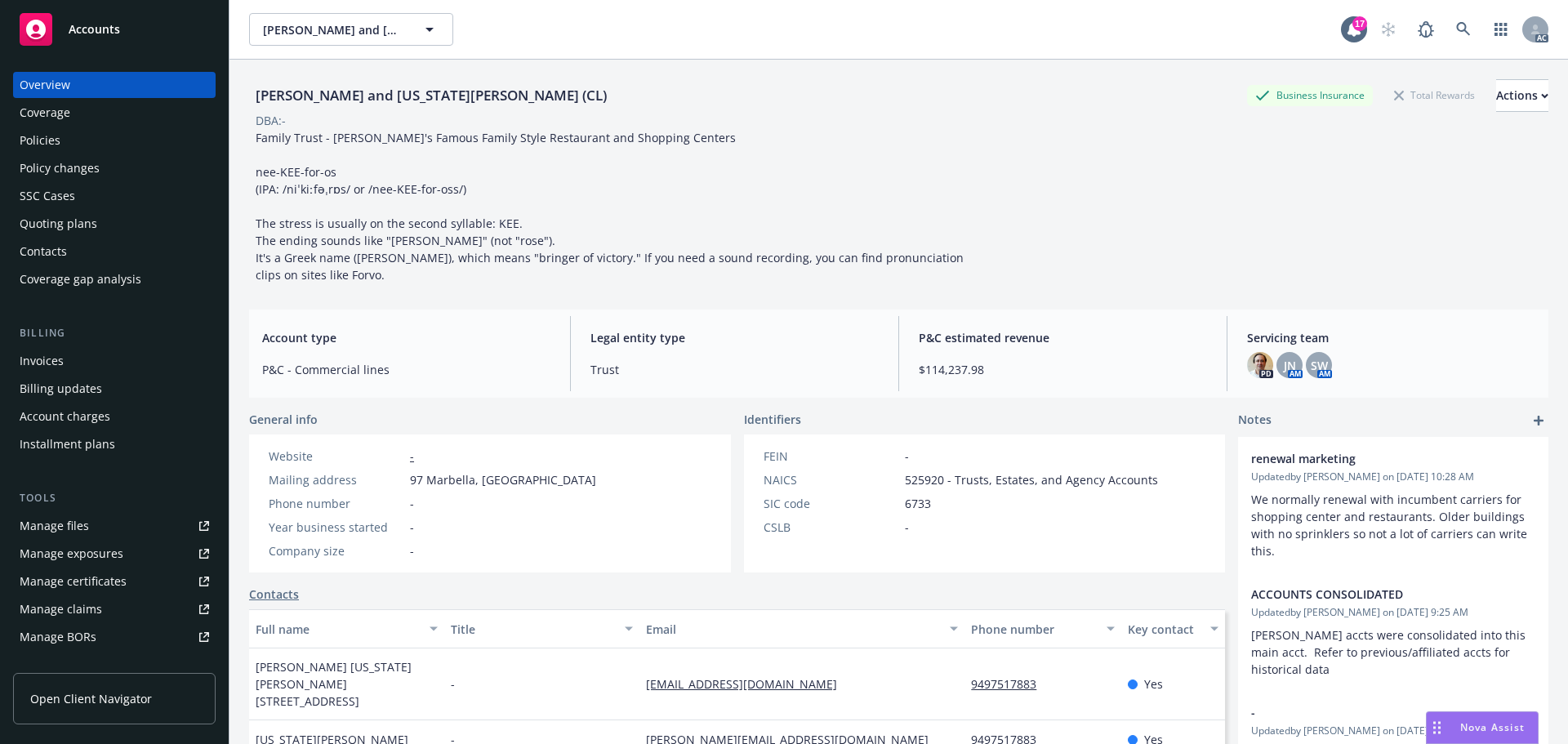
click at [80, 220] on div "Quoting plans" at bounding box center [58, 223] width 77 height 26
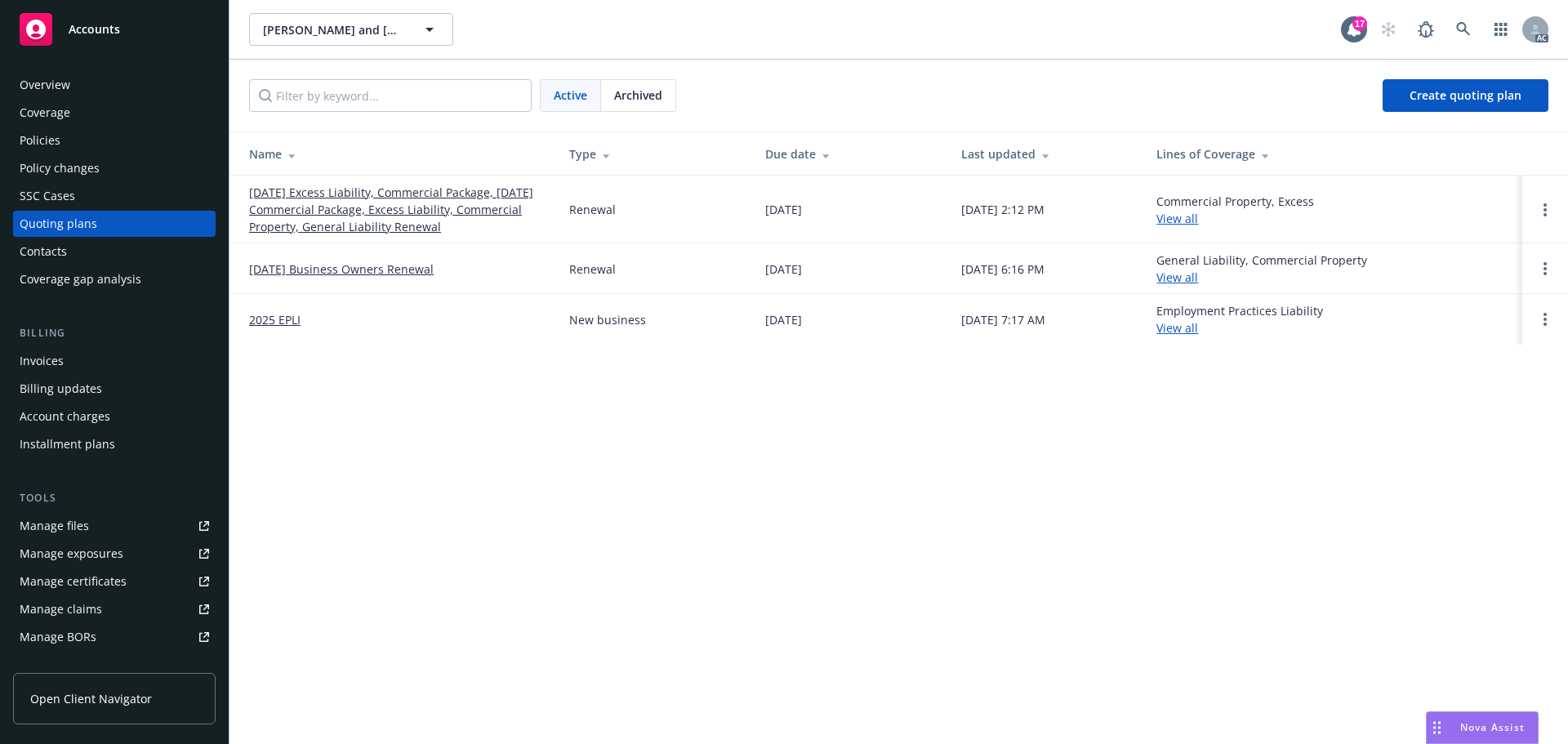
click at [336, 204] on link "[DATE] Excess Liability, Commercial Package, [DATE] Commercial Package, Excess …" at bounding box center [396, 209] width 294 height 52
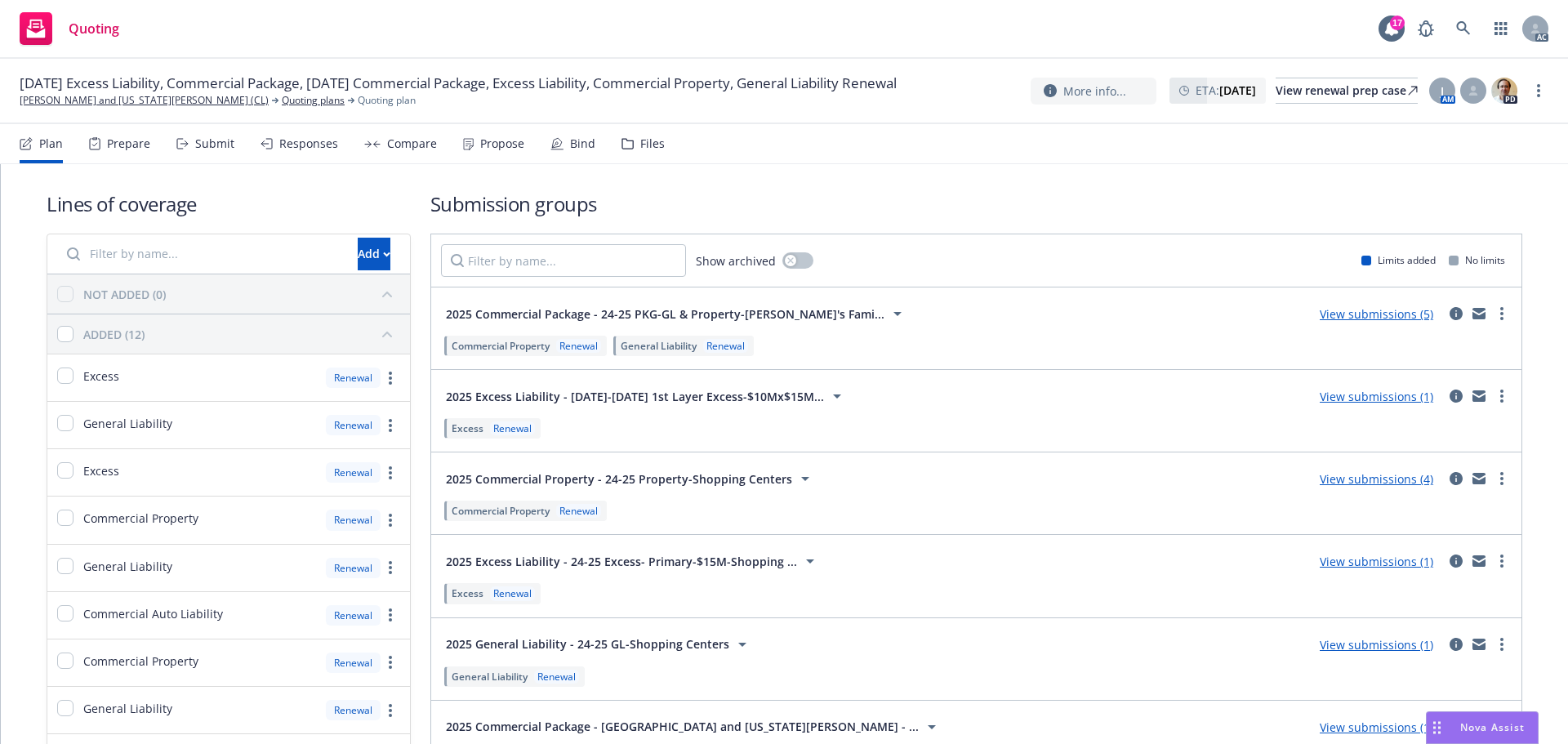
click at [652, 137] on div "Files" at bounding box center [652, 143] width 24 height 13
